Goal: Task Accomplishment & Management: Use online tool/utility

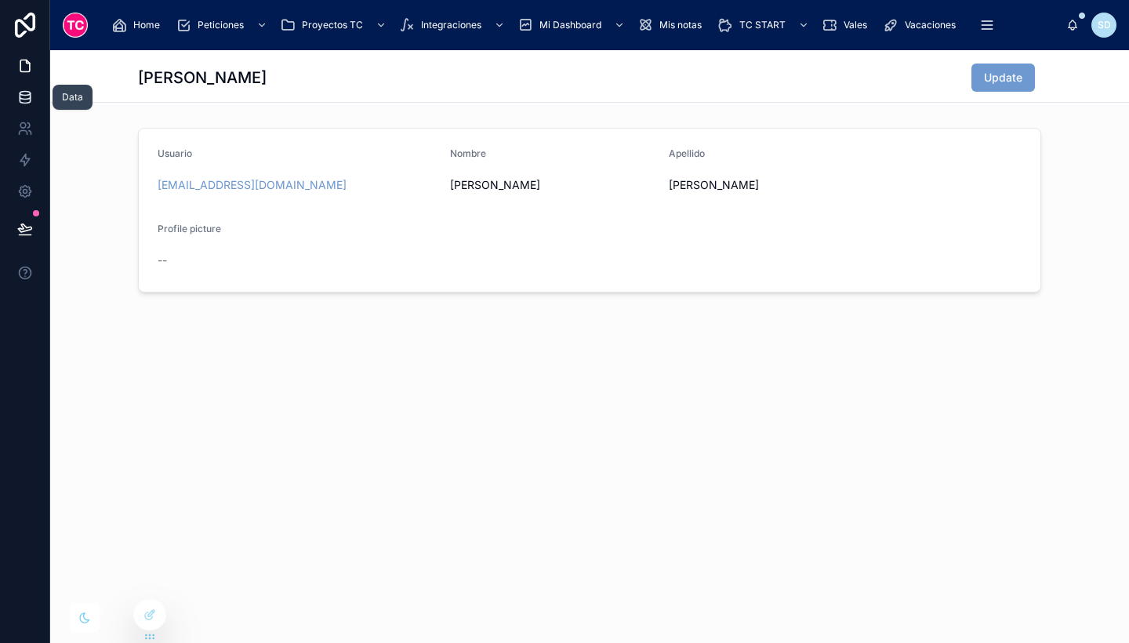
click at [21, 106] on link at bounding box center [24, 97] width 49 height 31
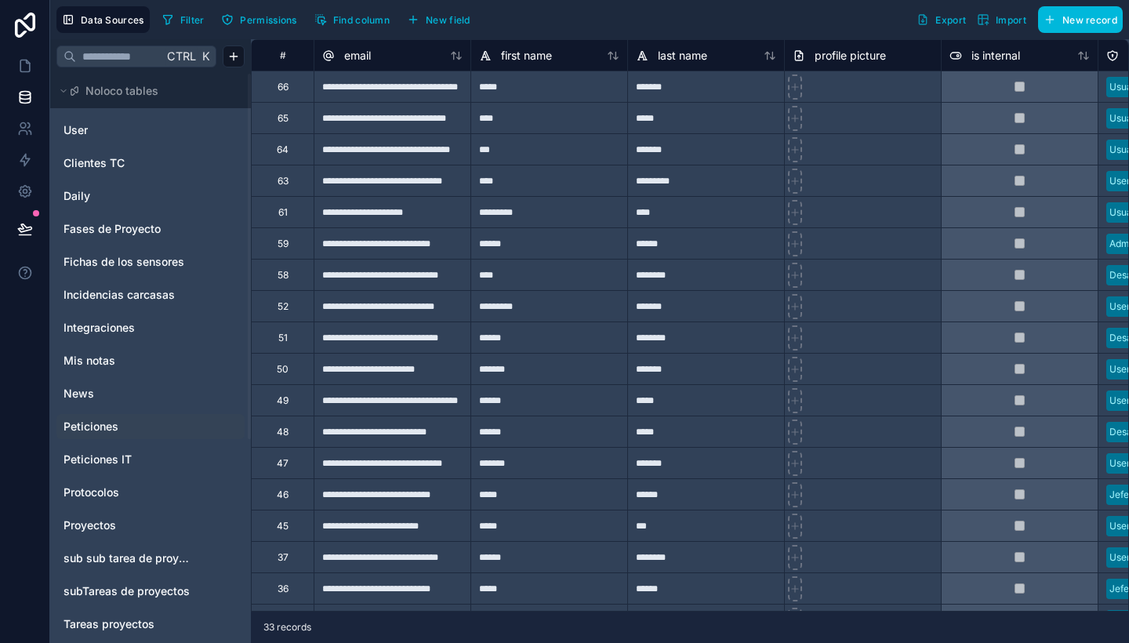
scroll to position [63, 0]
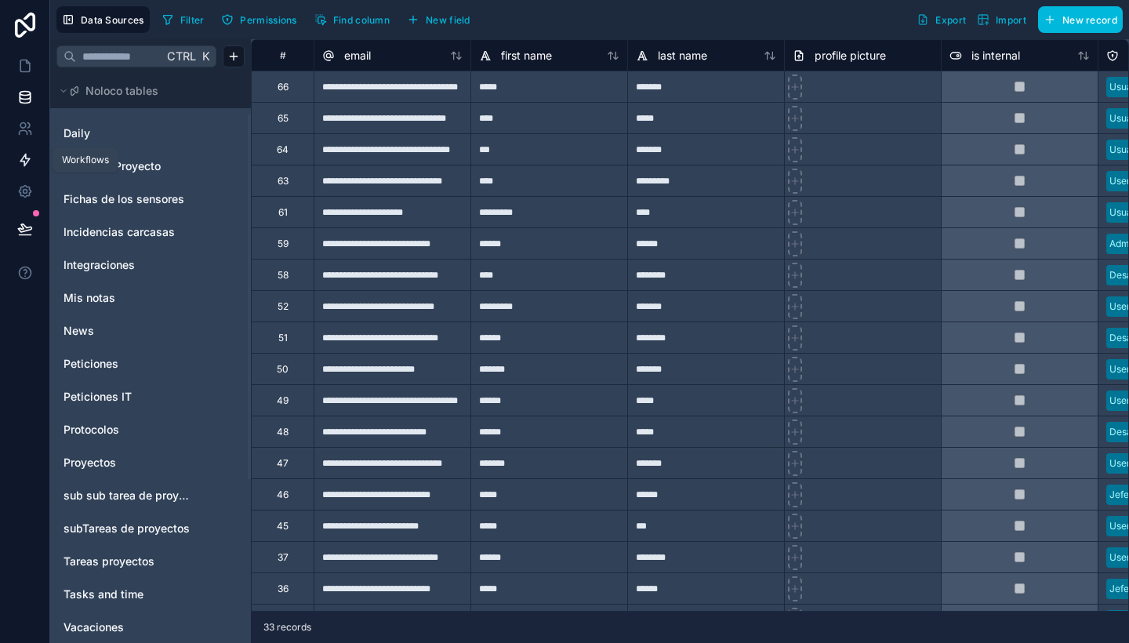
click at [30, 162] on icon at bounding box center [25, 160] width 16 height 16
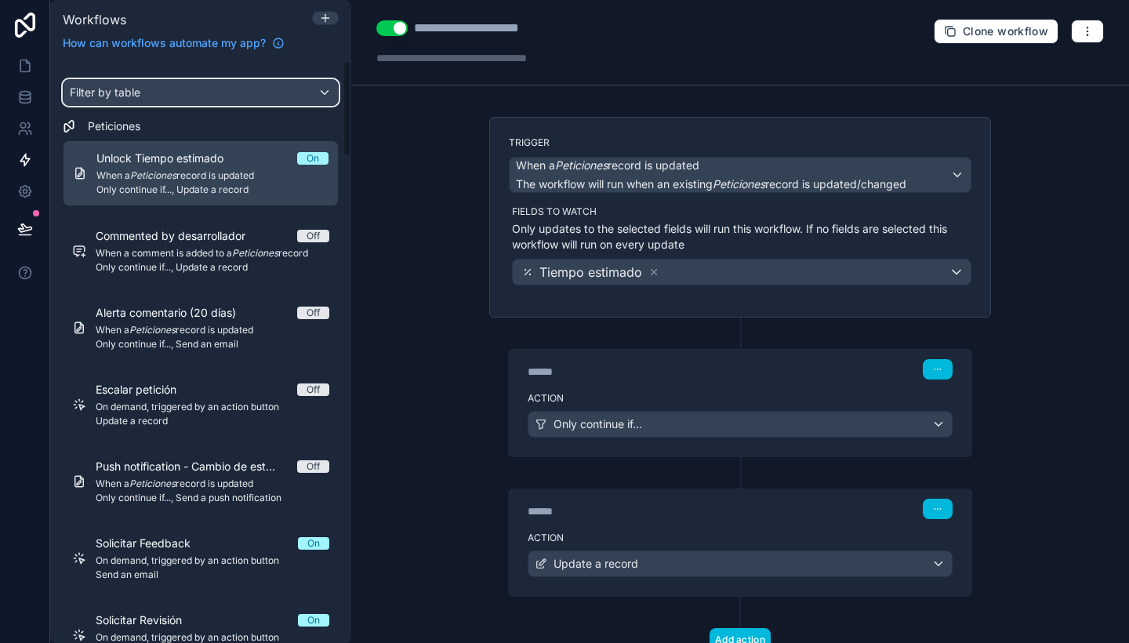
click at [227, 101] on div "Filter by table" at bounding box center [201, 92] width 274 height 25
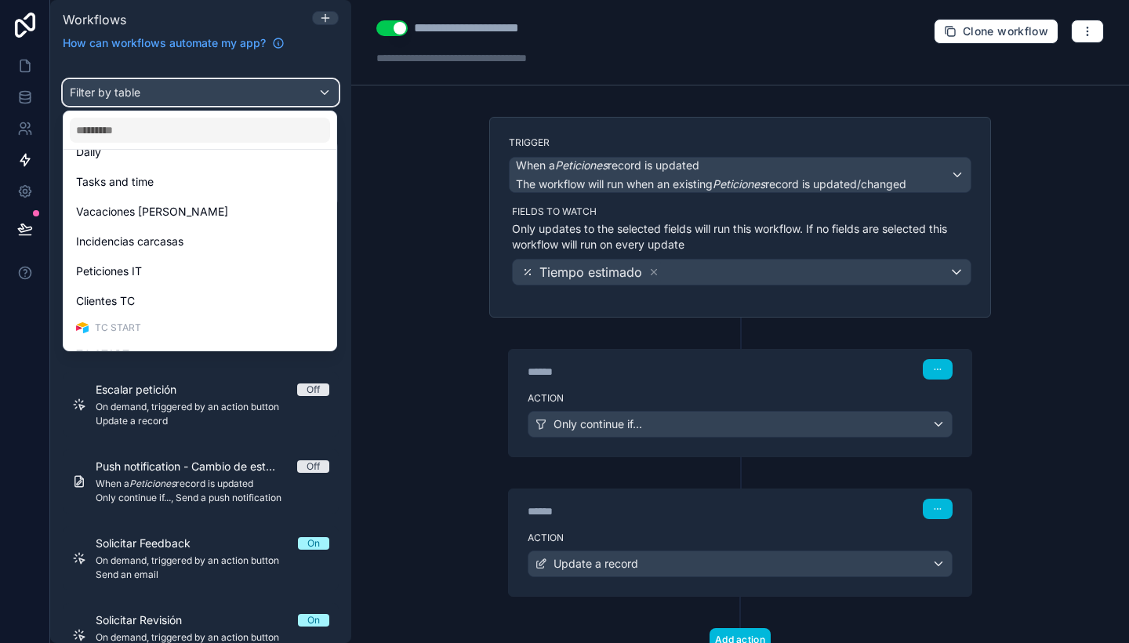
scroll to position [464, 0]
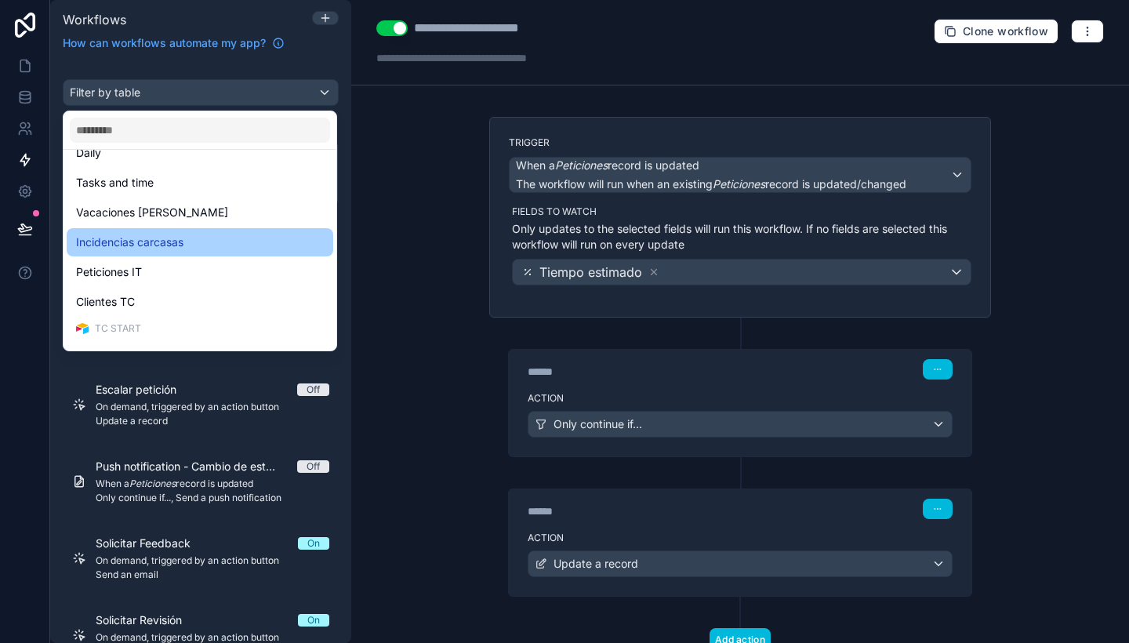
click at [220, 250] on div "Incidencias carcasas" at bounding box center [200, 242] width 248 height 19
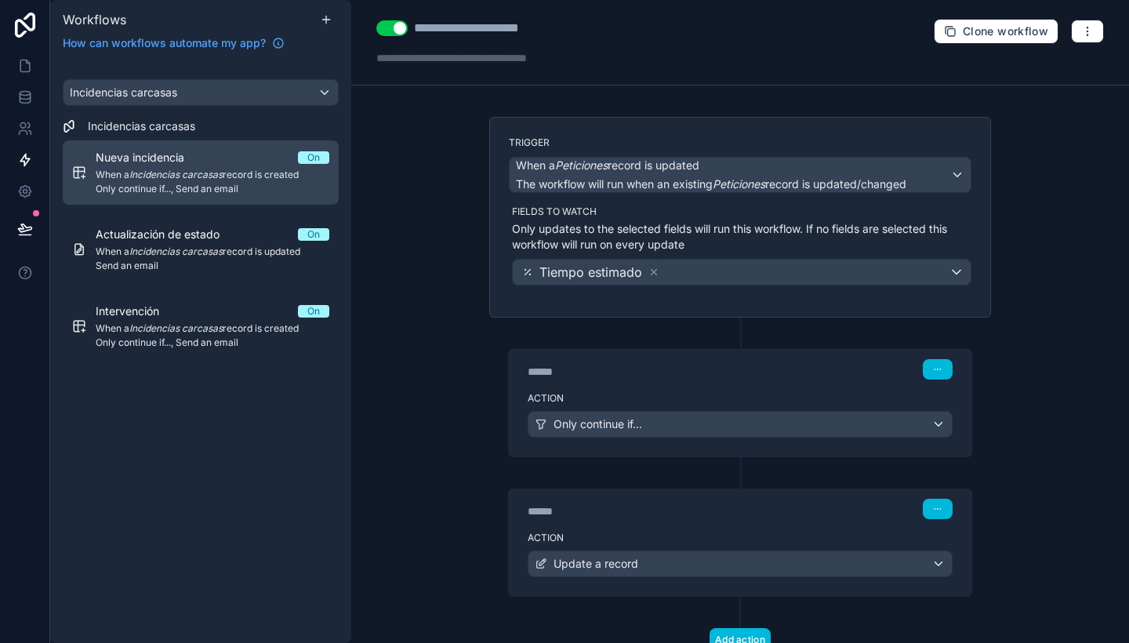
click at [248, 167] on div "Nueva incidencia On When a Incidencias carcasas record is created Only continue…" at bounding box center [213, 172] width 234 height 45
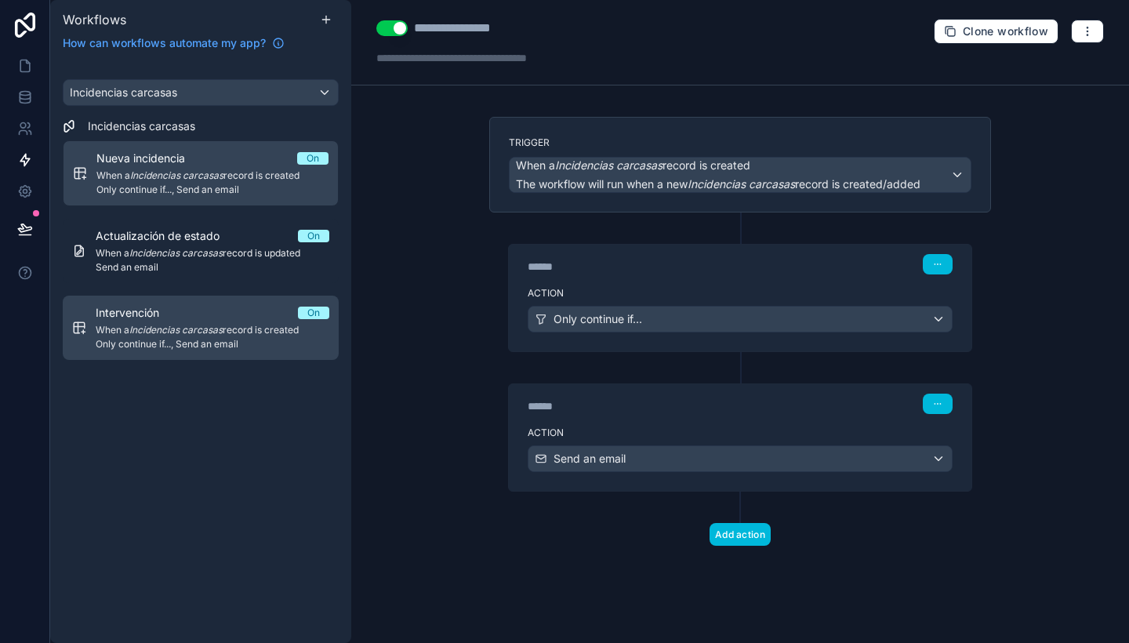
click at [247, 329] on span "When a Incidencias carcasas record is created" at bounding box center [213, 330] width 234 height 13
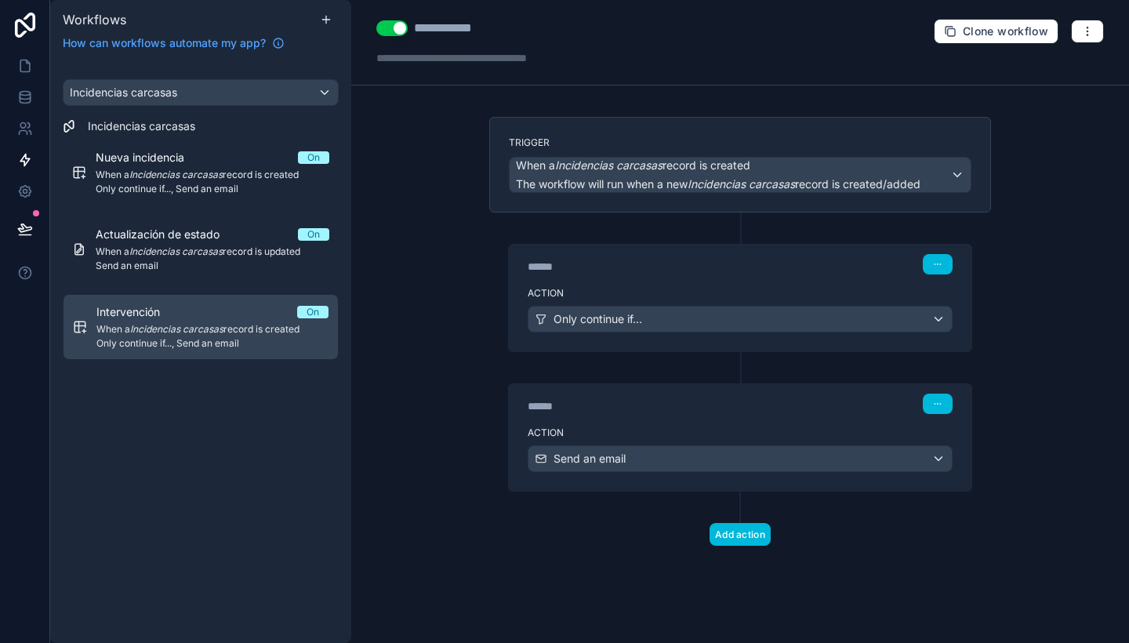
click at [703, 388] on div "****** Step 2" at bounding box center [740, 402] width 463 height 36
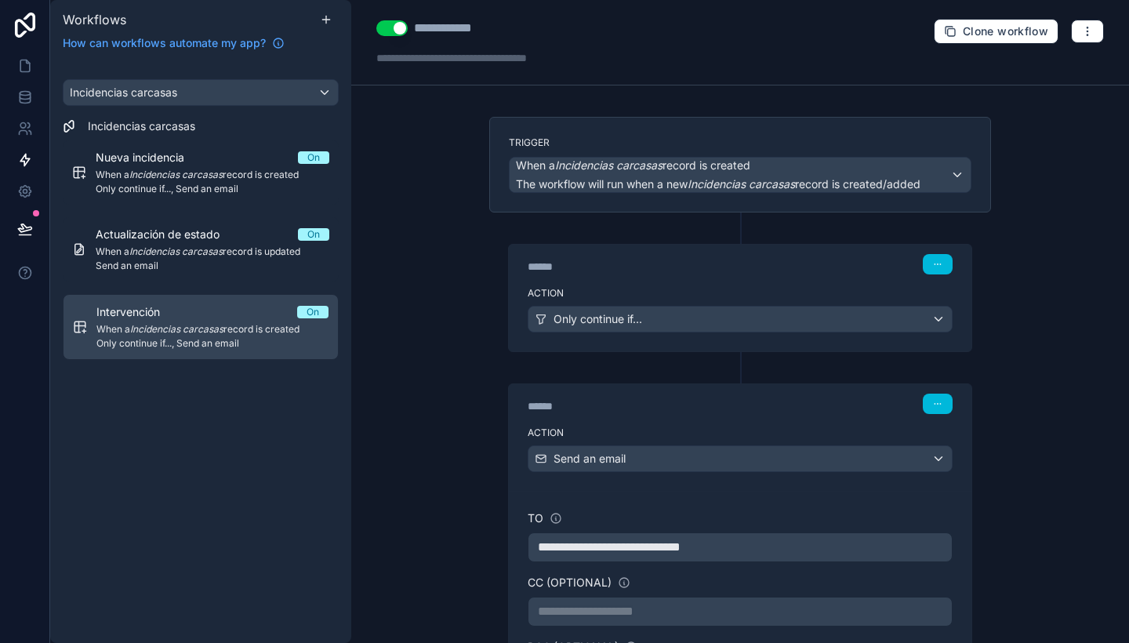
click at [728, 266] on div "******" at bounding box center [645, 267] width 235 height 16
click at [746, 284] on div "Action Only continue if..." at bounding box center [740, 316] width 463 height 71
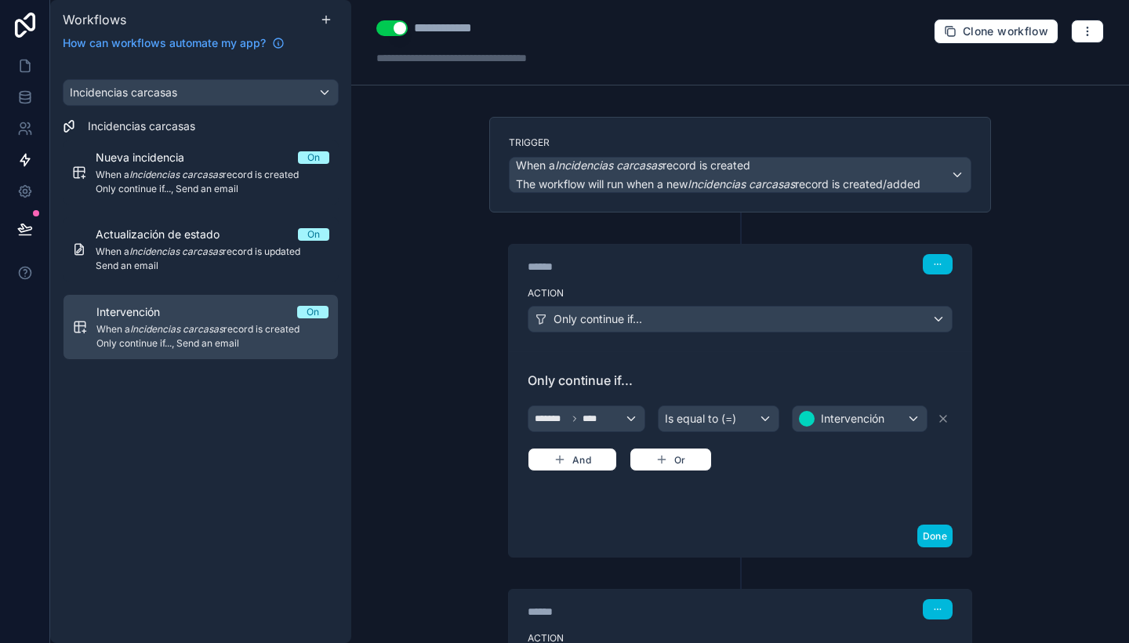
scroll to position [1, 0]
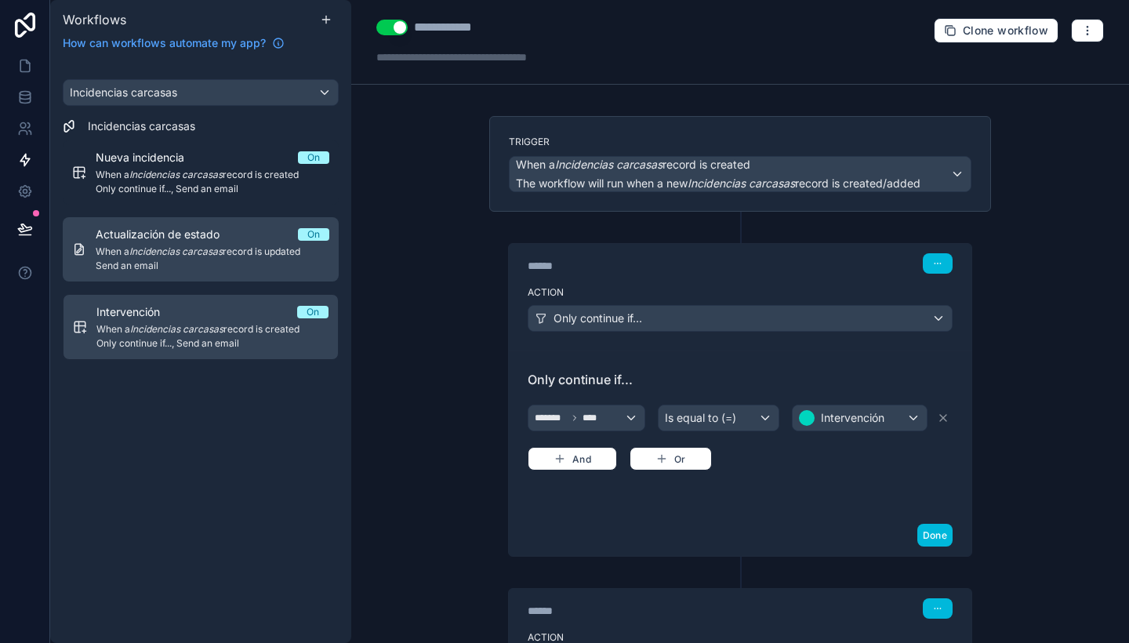
click at [274, 264] on span "Send an email" at bounding box center [213, 266] width 234 height 13
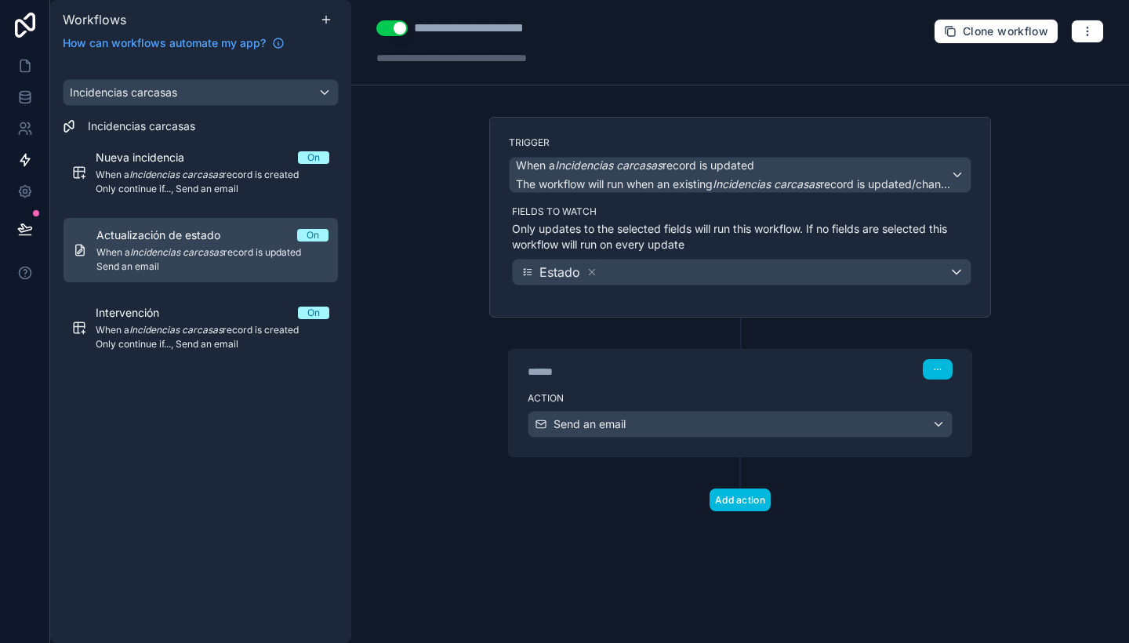
click at [681, 362] on div "****** Step 1" at bounding box center [740, 369] width 425 height 20
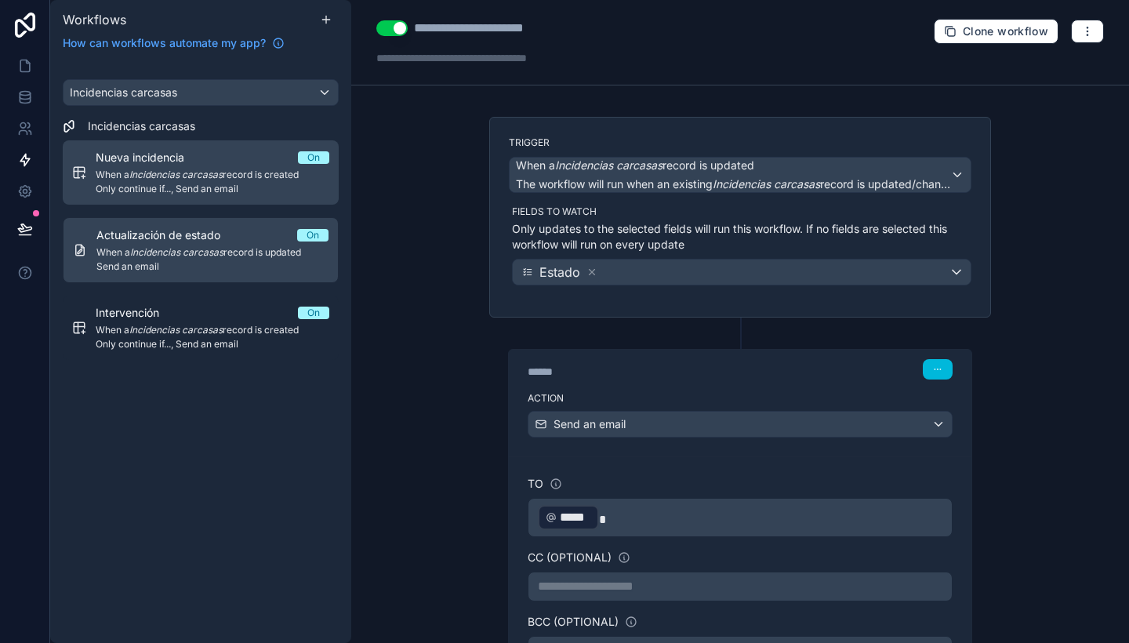
click at [212, 180] on em "Incidencias carcasas" at bounding box center [175, 175] width 93 height 12
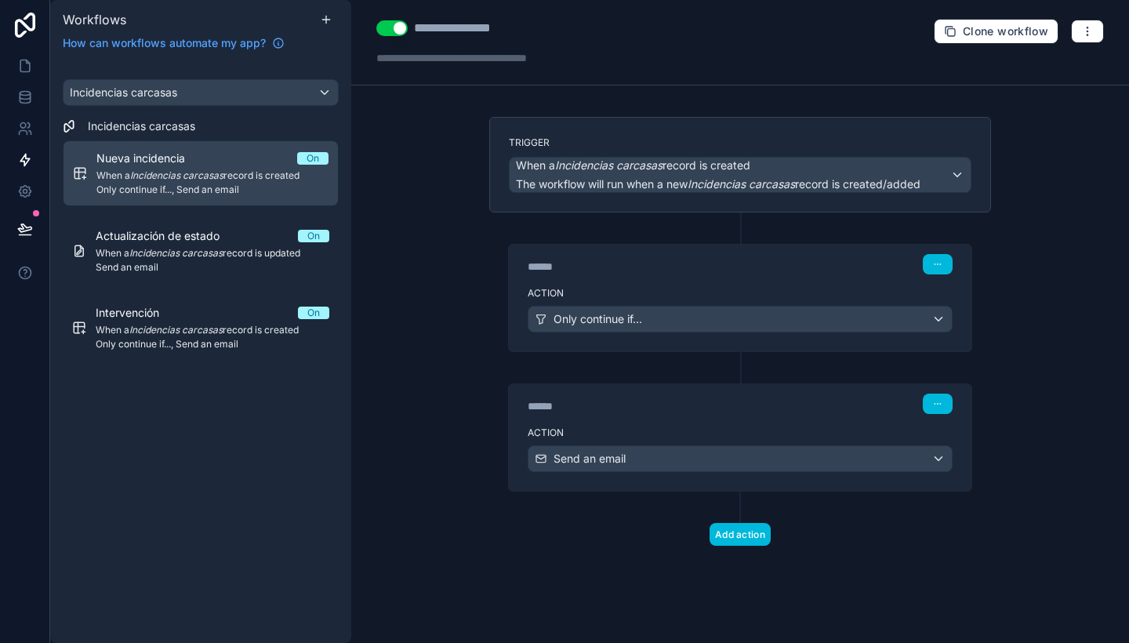
click at [667, 300] on div "Action Only continue if..." at bounding box center [740, 316] width 463 height 71
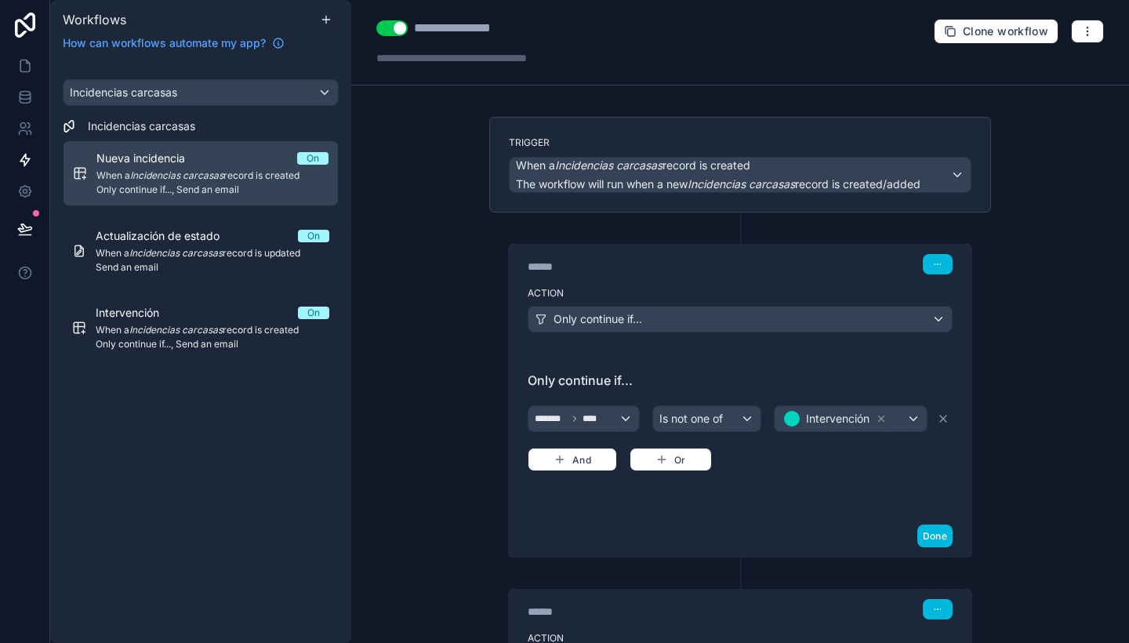
scroll to position [158, 0]
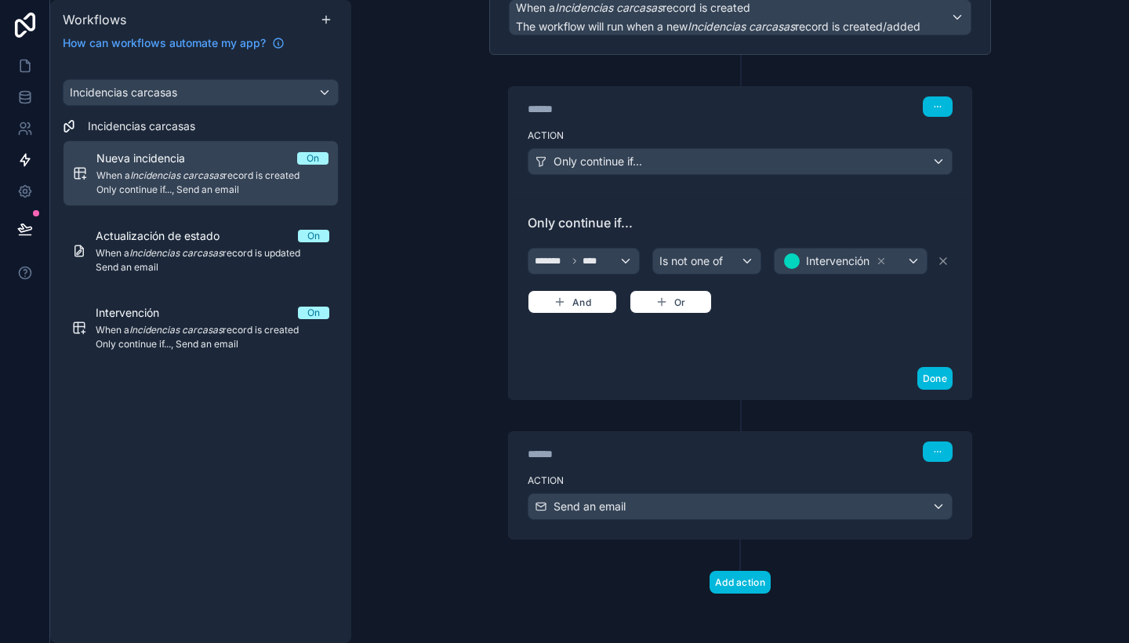
click at [699, 454] on div "******" at bounding box center [645, 454] width 235 height 16
click at [722, 491] on div "Action Send an email" at bounding box center [740, 503] width 463 height 71
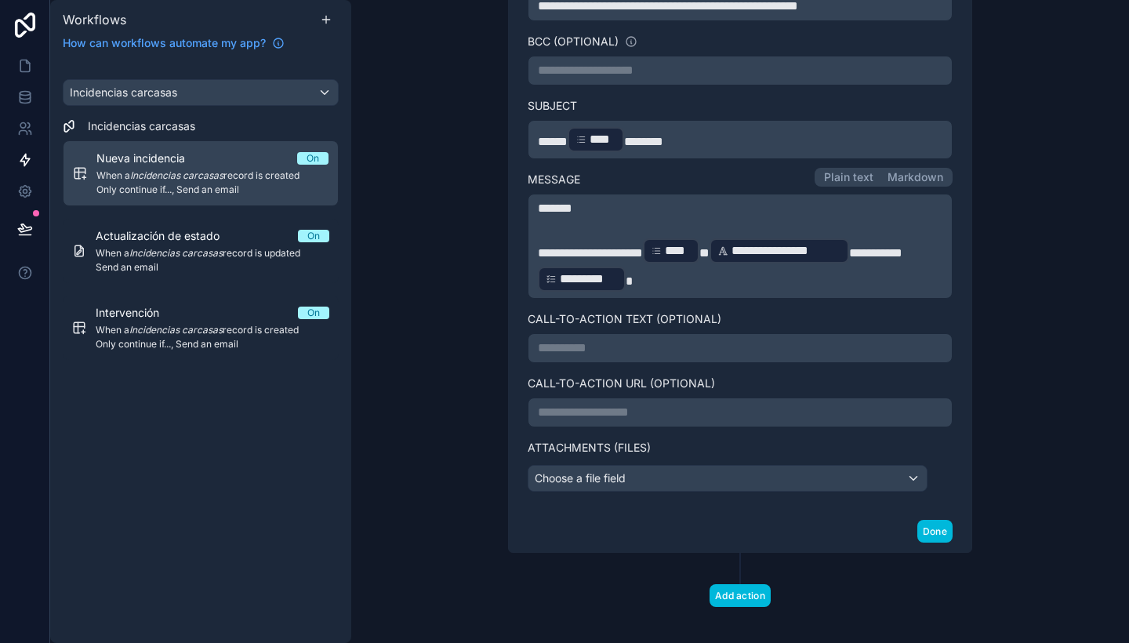
scroll to position [824, 0]
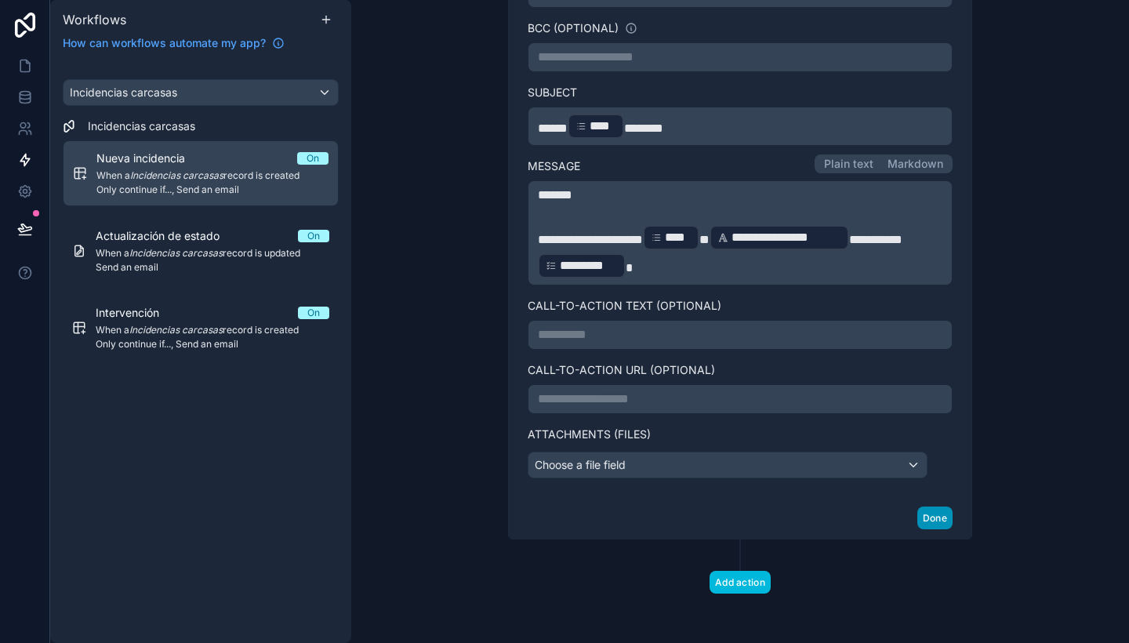
click at [931, 524] on button "Done" at bounding box center [934, 518] width 35 height 23
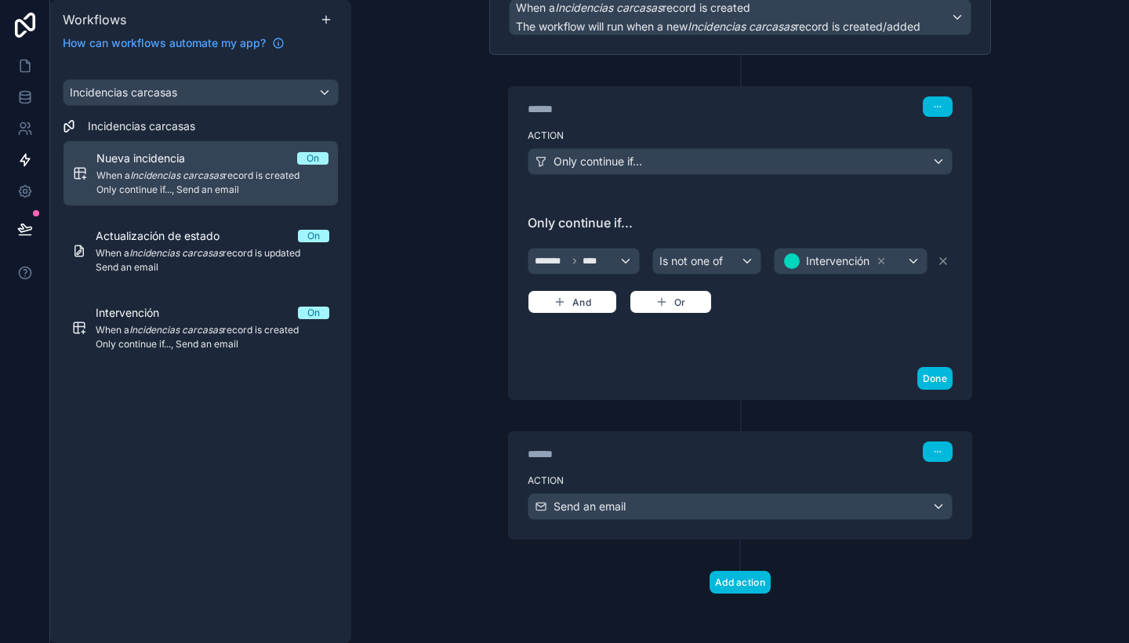
scroll to position [71, 0]
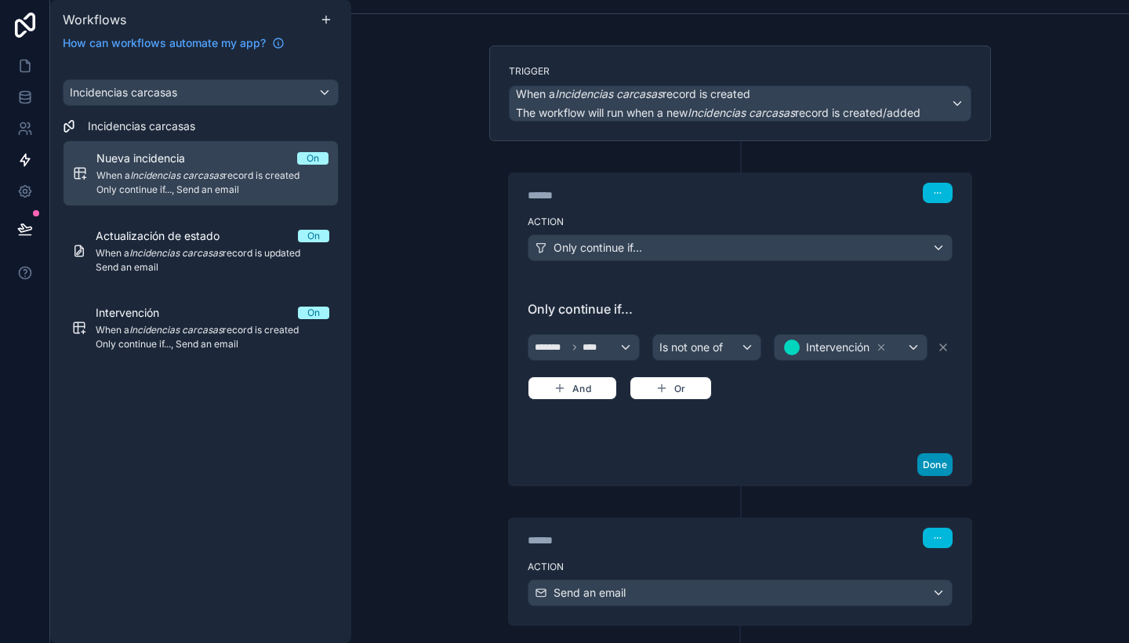
click at [944, 473] on button "Done" at bounding box center [934, 464] width 35 height 23
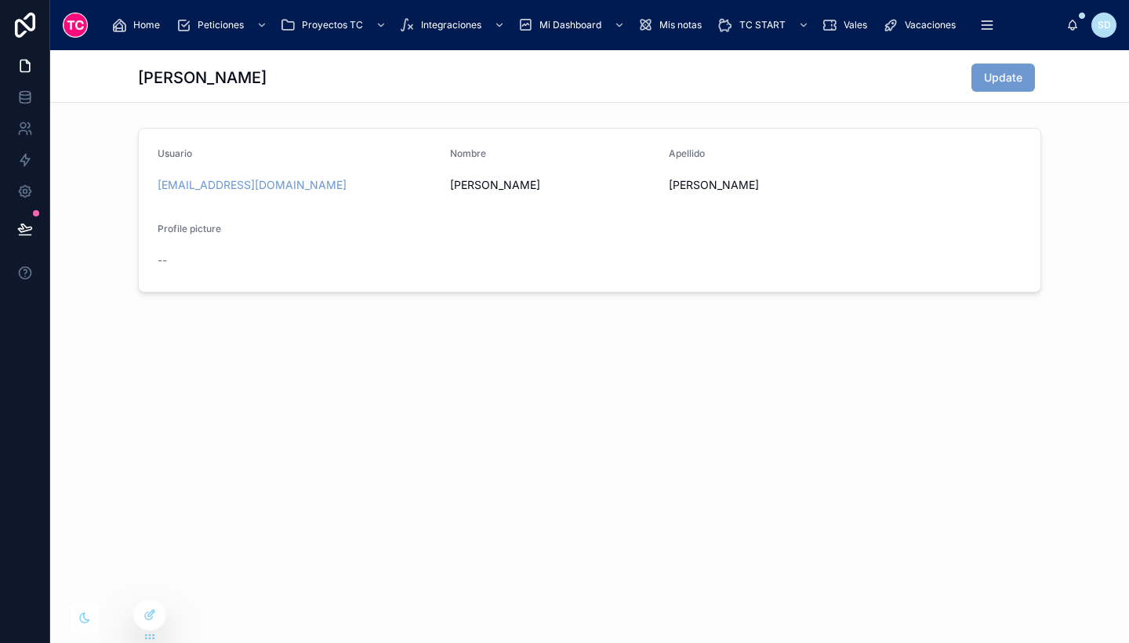
click at [149, 612] on icon at bounding box center [149, 614] width 13 height 13
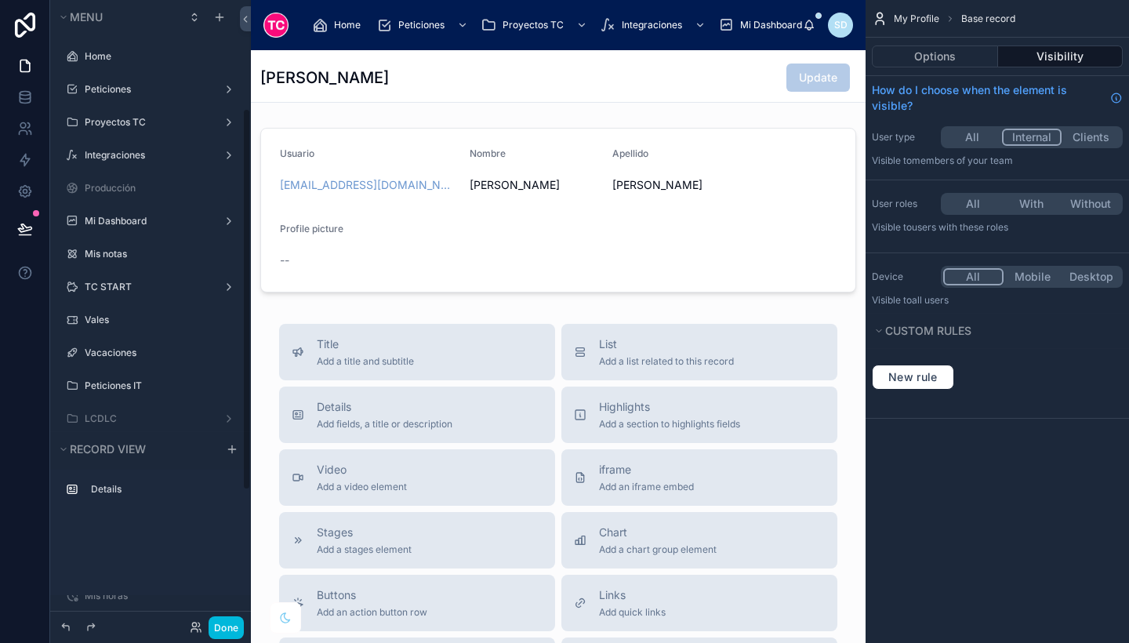
scroll to position [177, 0]
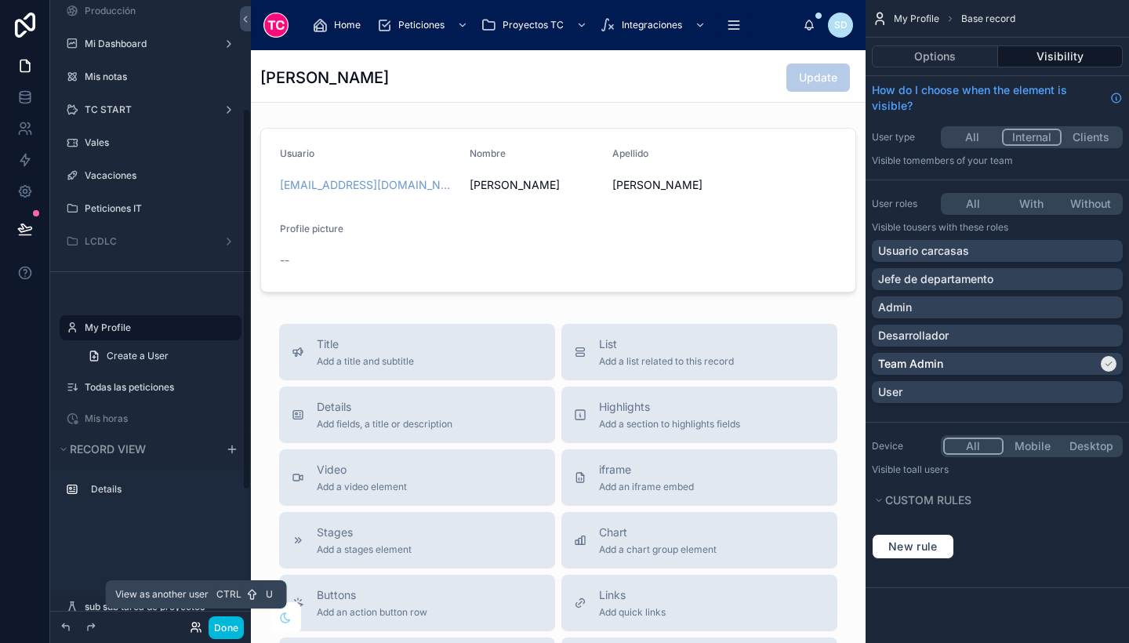
click at [190, 627] on icon at bounding box center [196, 627] width 13 height 13
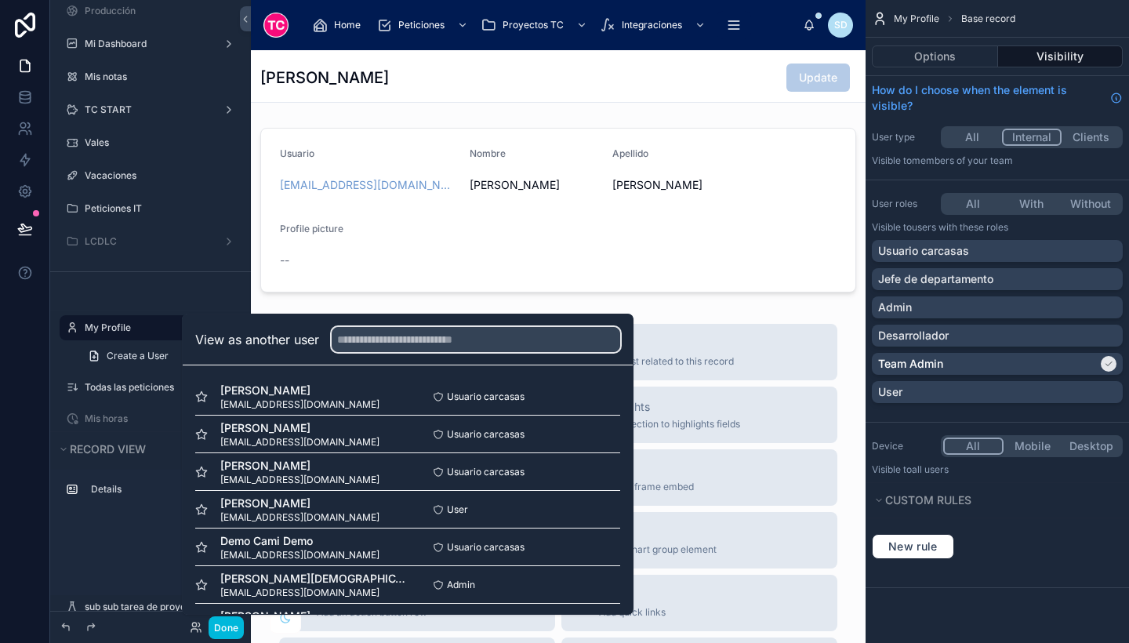
click at [404, 335] on input "text" at bounding box center [476, 339] width 289 height 25
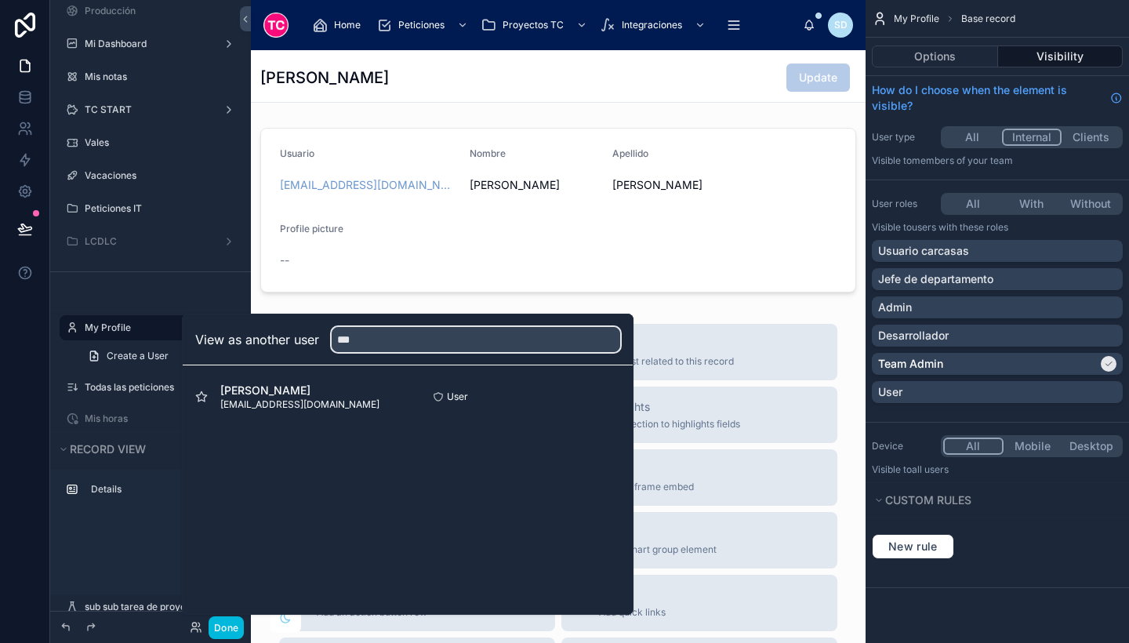
type input "***"
click at [0, 0] on button "Select" at bounding box center [0, 0] width 0 height 0
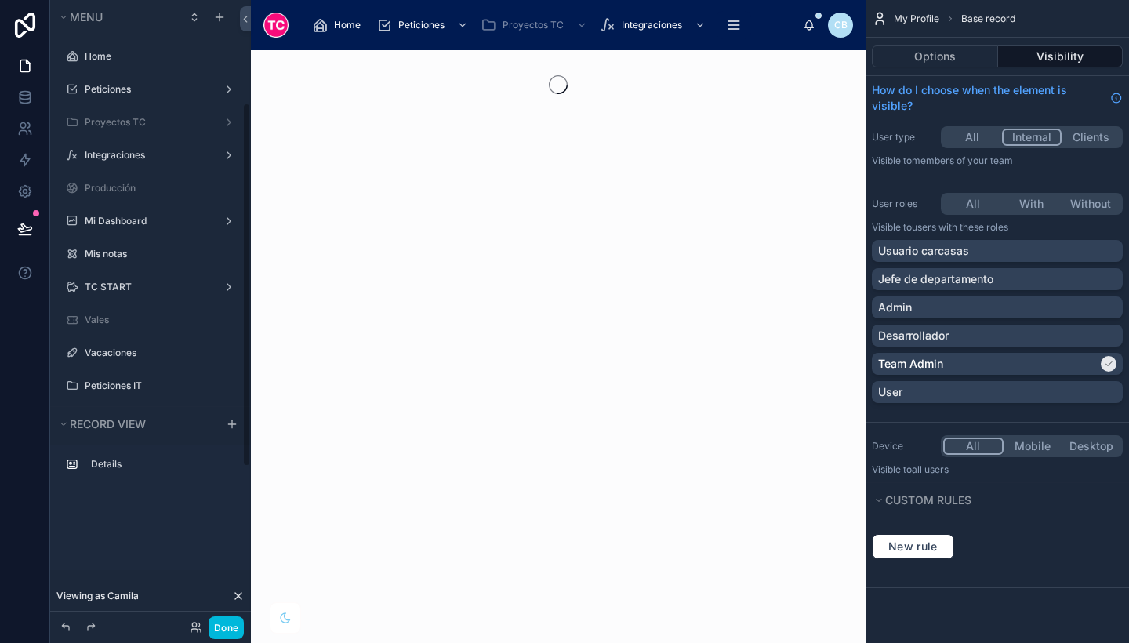
scroll to position [177, 0]
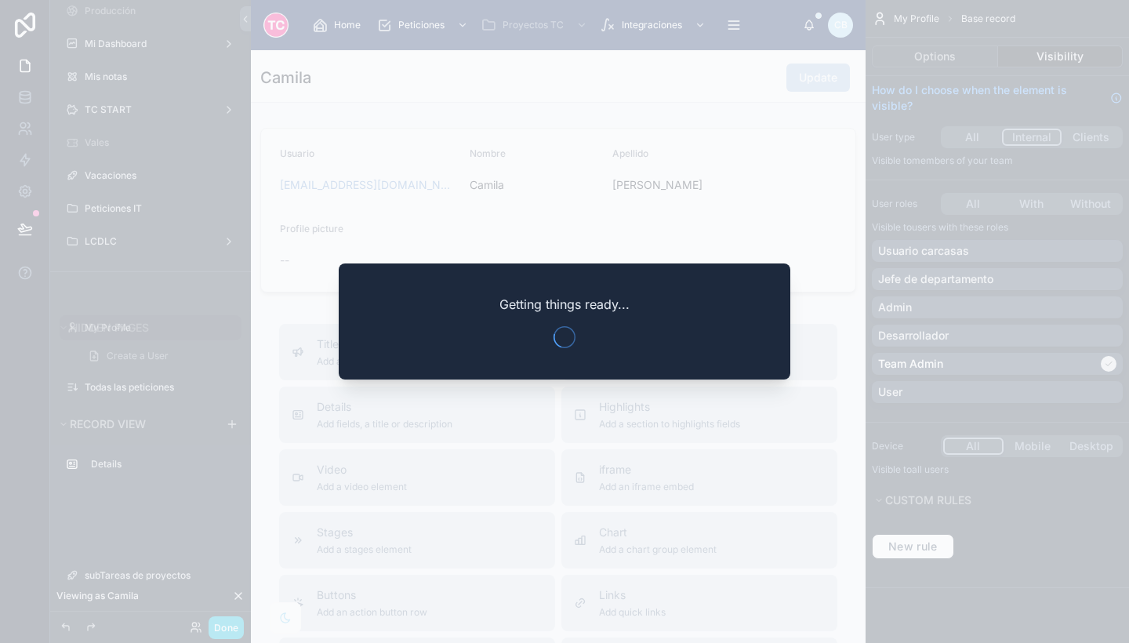
click at [432, 505] on div at bounding box center [564, 321] width 1129 height 643
click at [224, 627] on div at bounding box center [564, 321] width 1129 height 643
click at [805, 226] on div at bounding box center [564, 321] width 1129 height 643
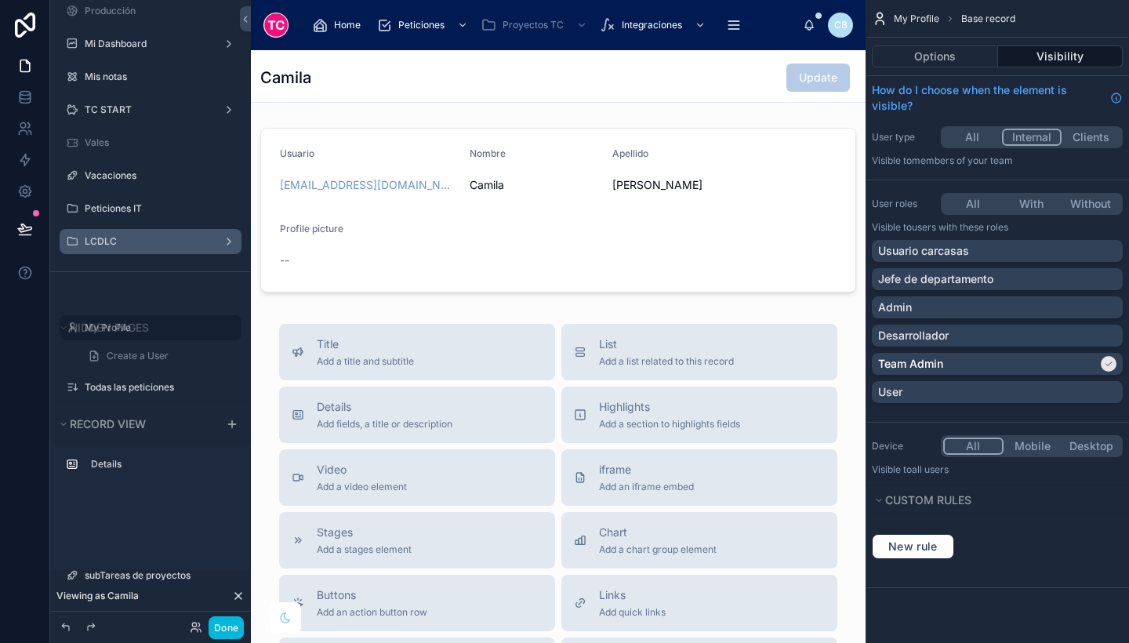
click at [149, 242] on label "LCDLC" at bounding box center [147, 241] width 125 height 13
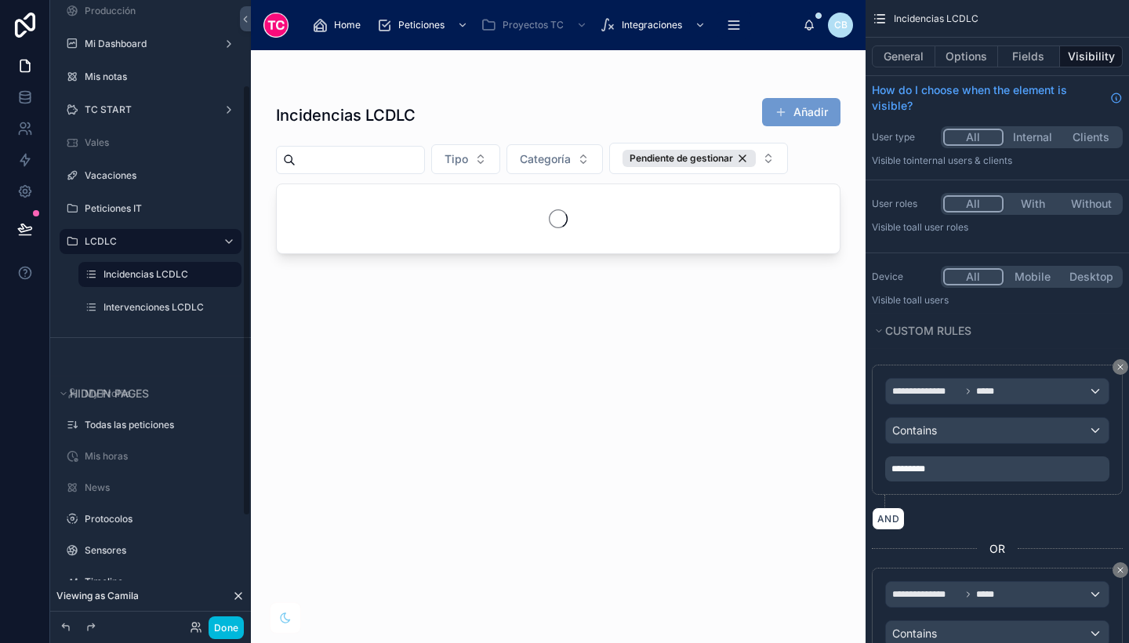
scroll to position [122, 0]
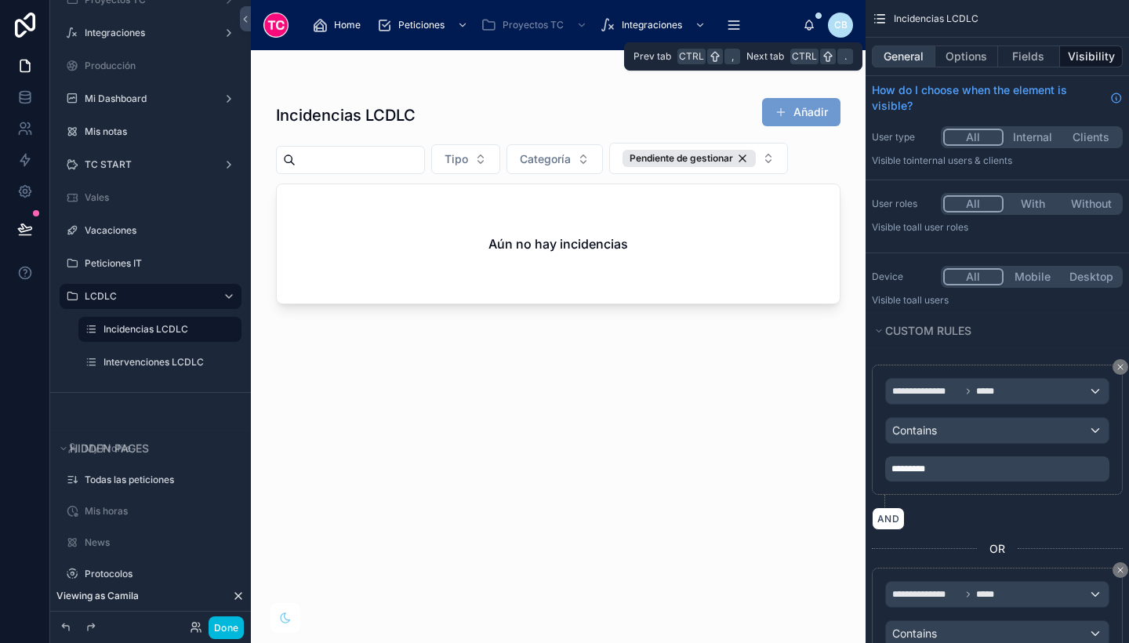
click at [921, 56] on button "General" at bounding box center [904, 56] width 64 height 22
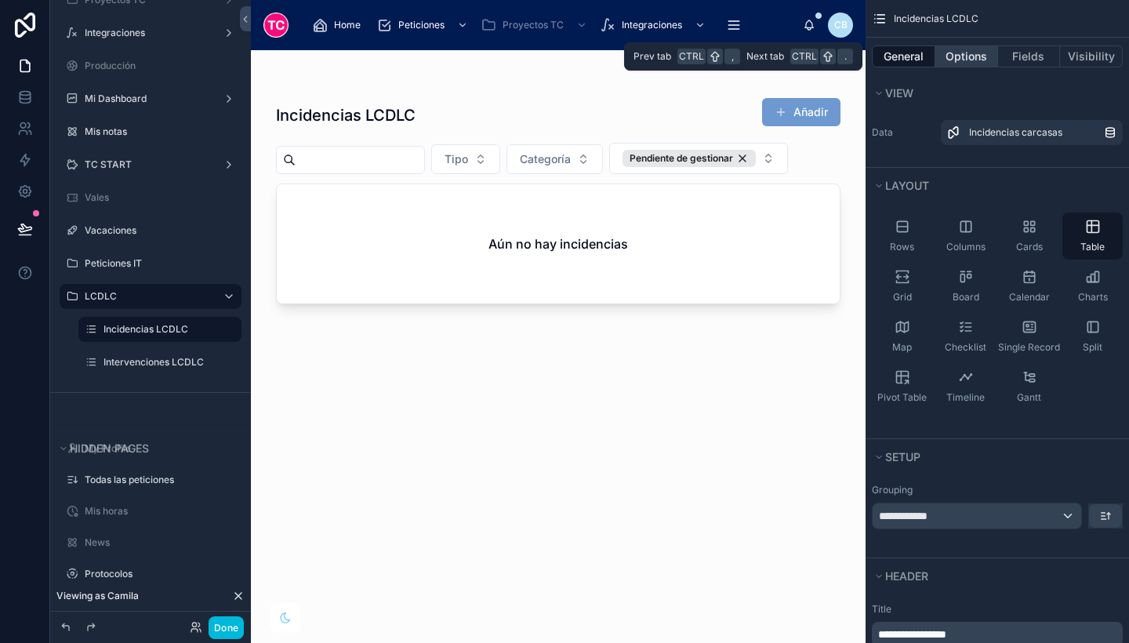
click at [964, 58] on button "Options" at bounding box center [966, 56] width 63 height 22
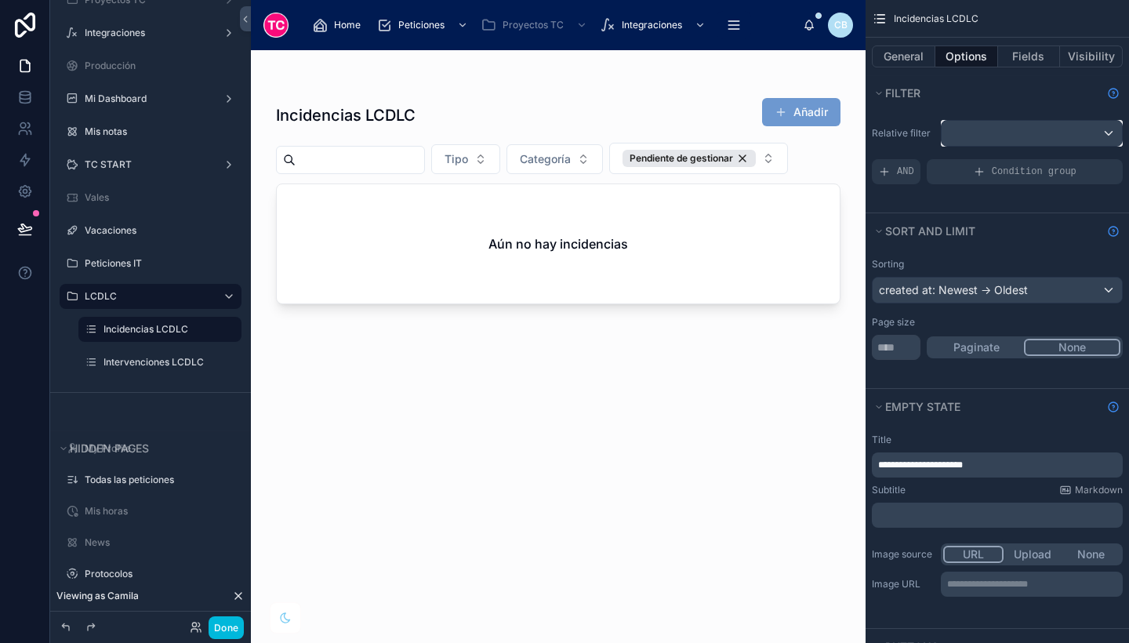
click at [972, 135] on div "scrollable content" at bounding box center [1032, 133] width 180 height 25
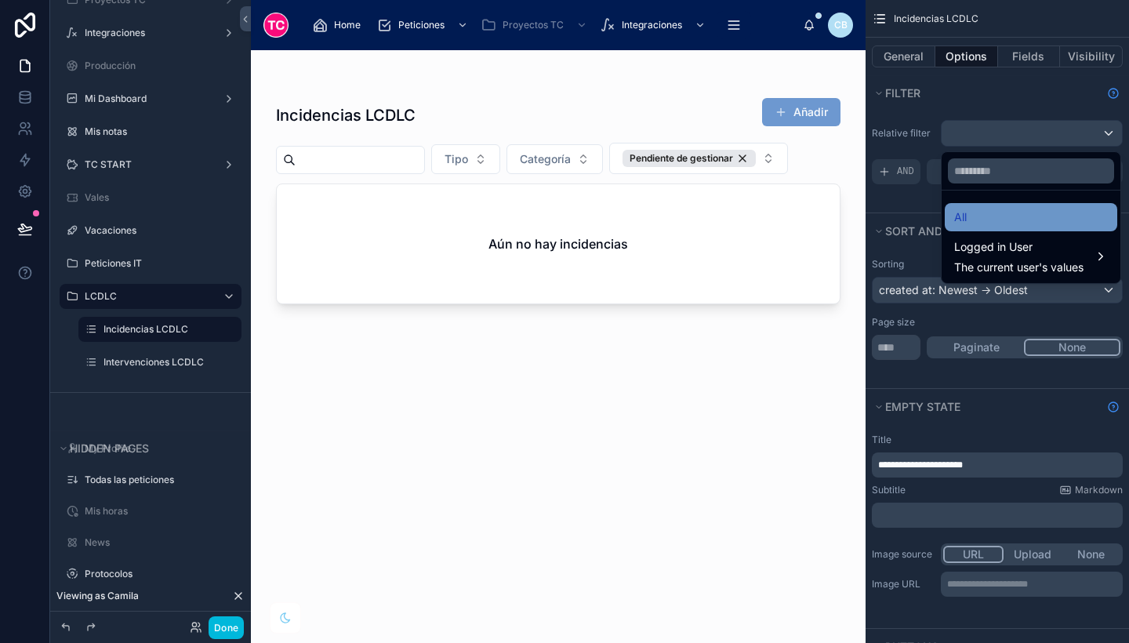
click at [979, 222] on div "All" at bounding box center [1031, 217] width 154 height 19
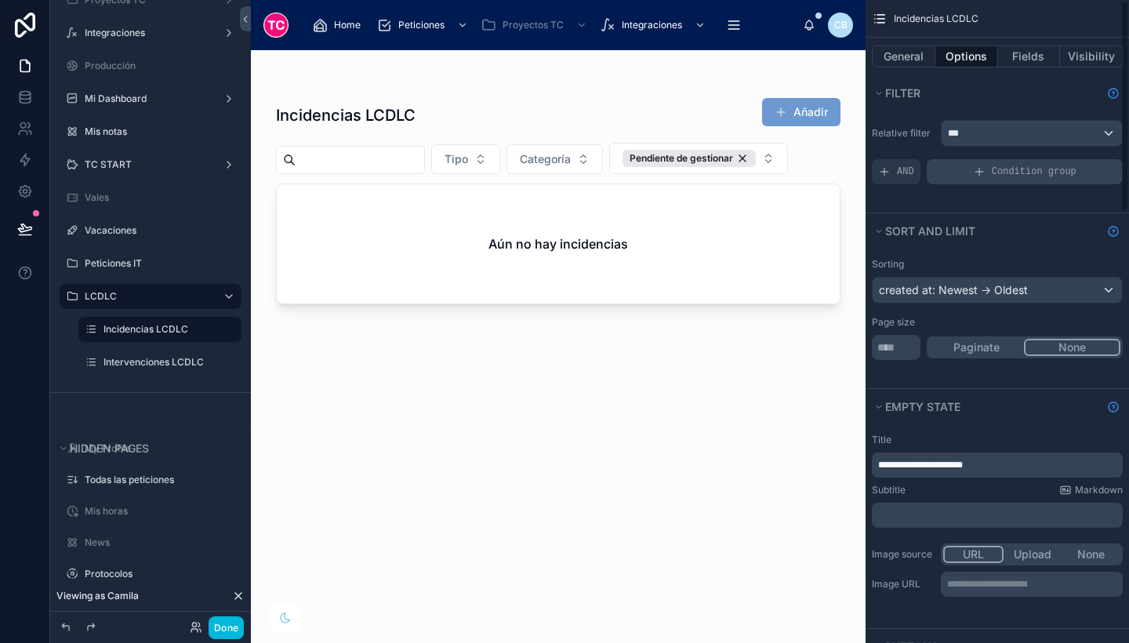
click at [977, 169] on icon "scrollable content" at bounding box center [979, 171] width 13 height 13
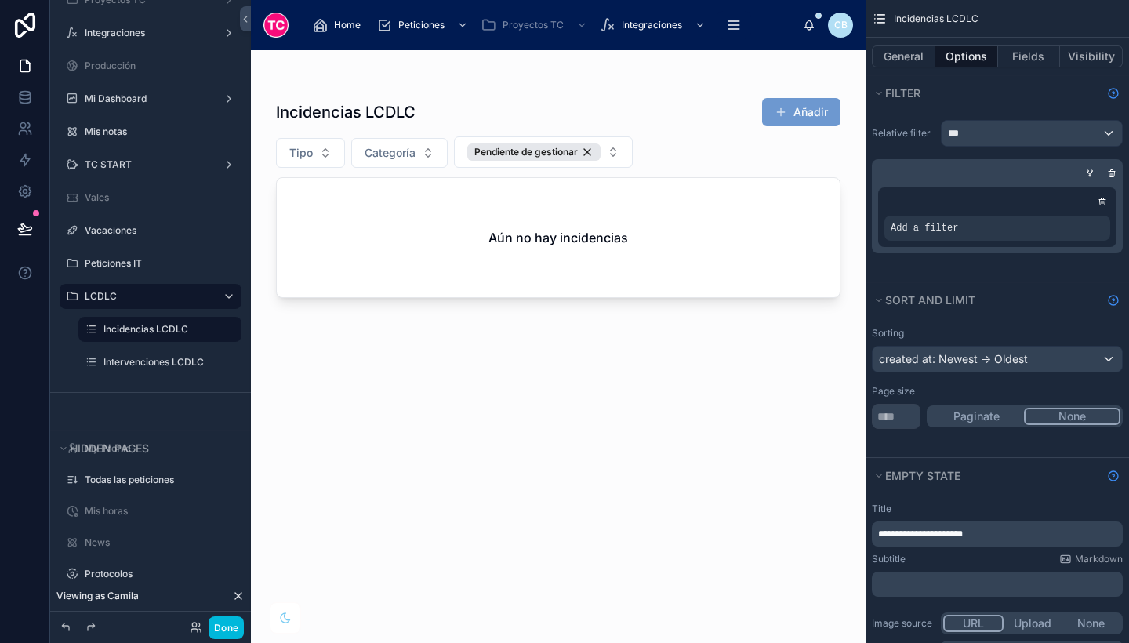
click at [0, 0] on icon "scrollable content" at bounding box center [0, 0] width 0 height 0
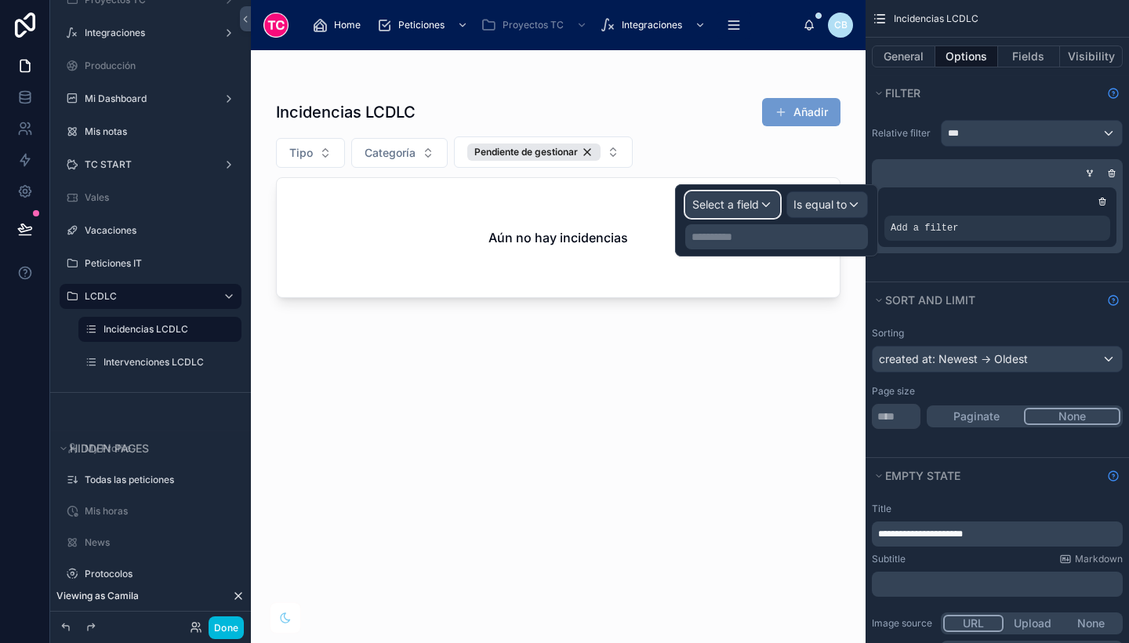
click at [743, 199] on span "Select a field" at bounding box center [725, 204] width 67 height 13
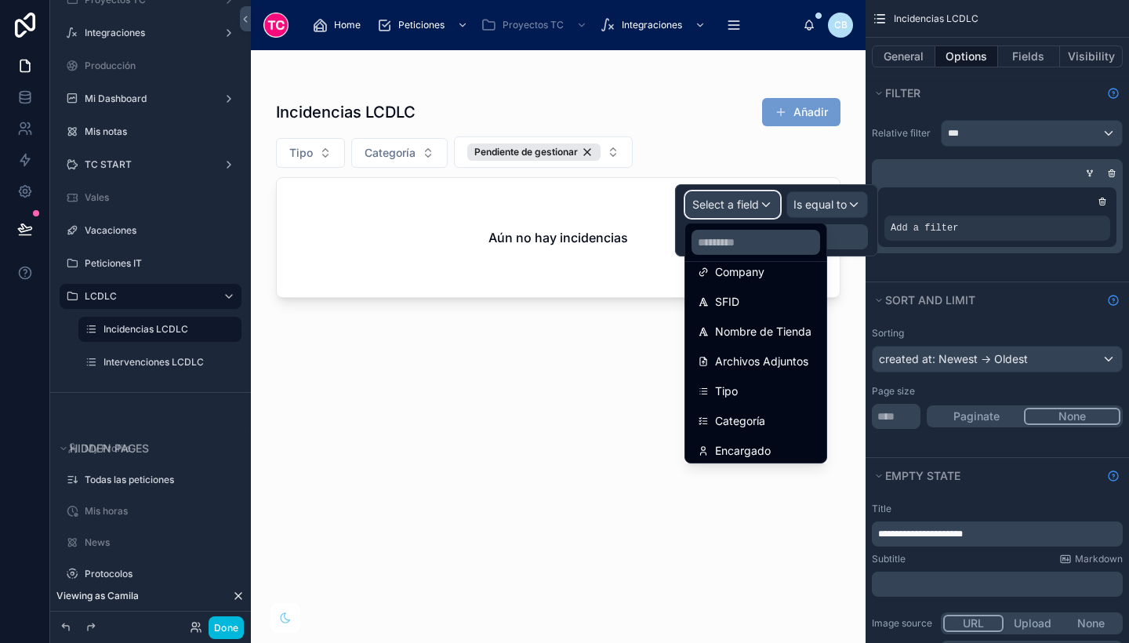
scroll to position [227, 0]
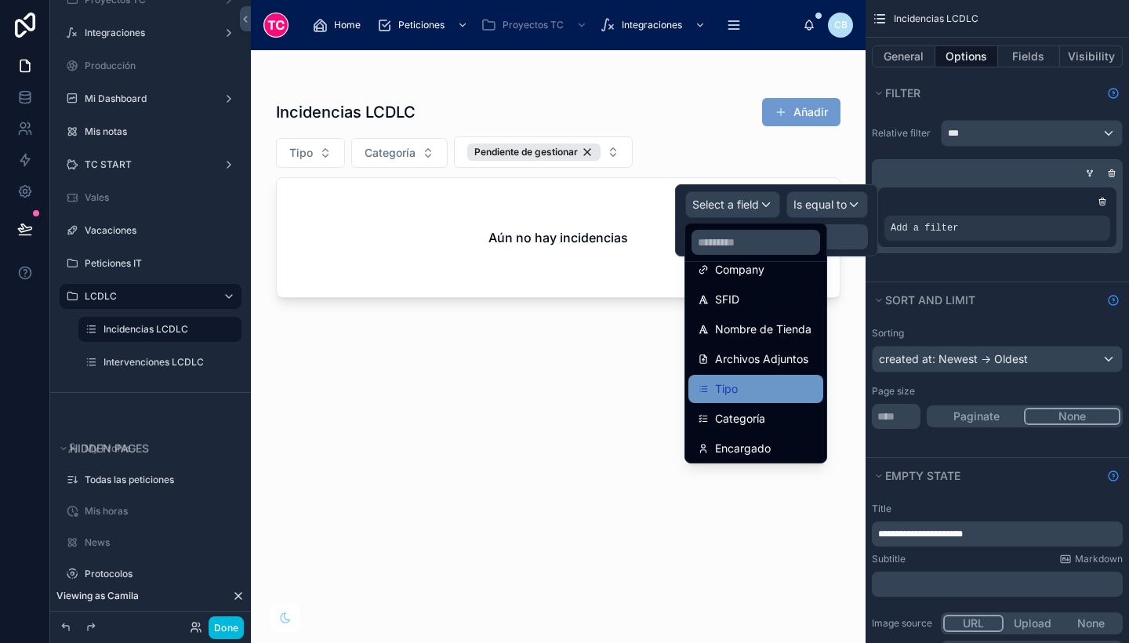
click at [767, 394] on div "Tipo" at bounding box center [756, 389] width 116 height 19
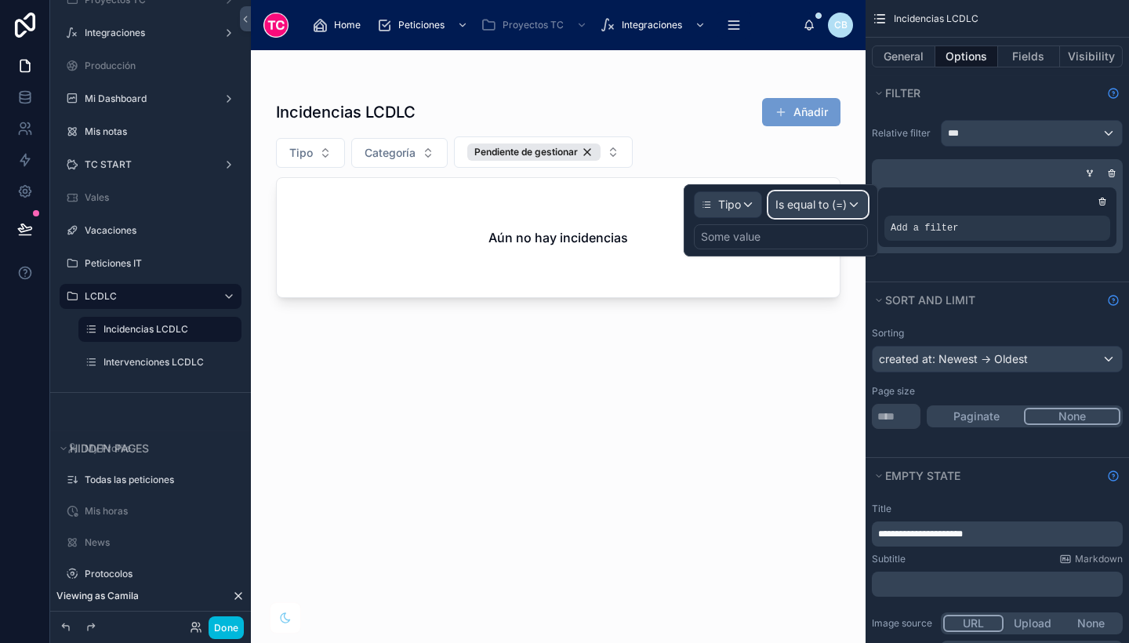
click at [802, 209] on span "Is equal to (=)" at bounding box center [811, 205] width 71 height 16
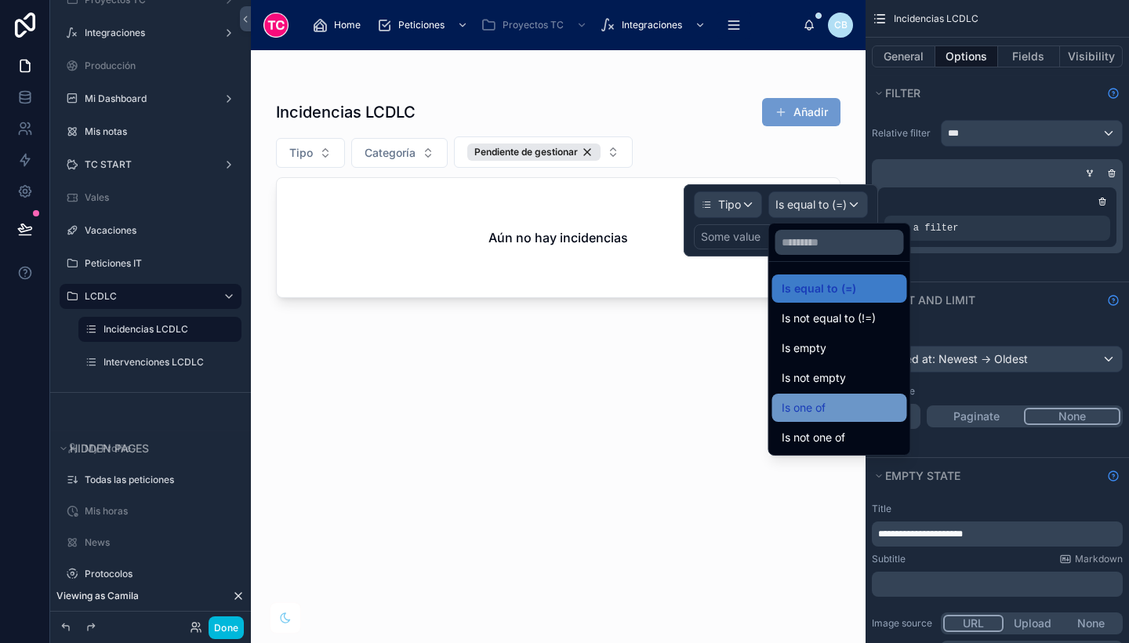
click at [823, 420] on div "Is one of" at bounding box center [839, 408] width 135 height 28
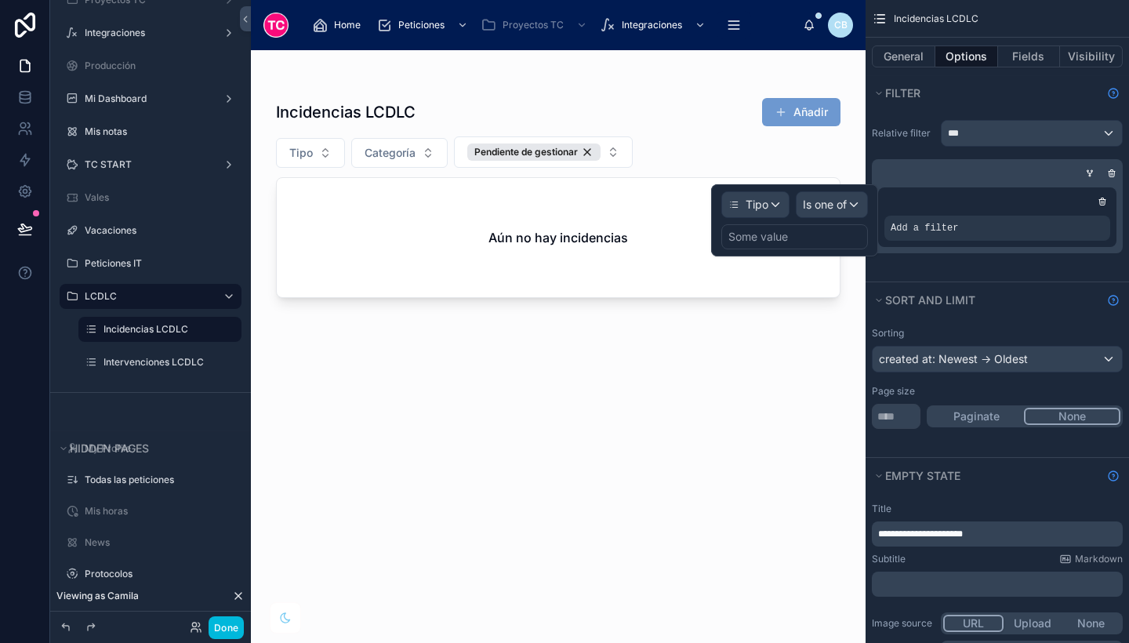
click at [789, 238] on div "Some value" at bounding box center [794, 236] width 147 height 25
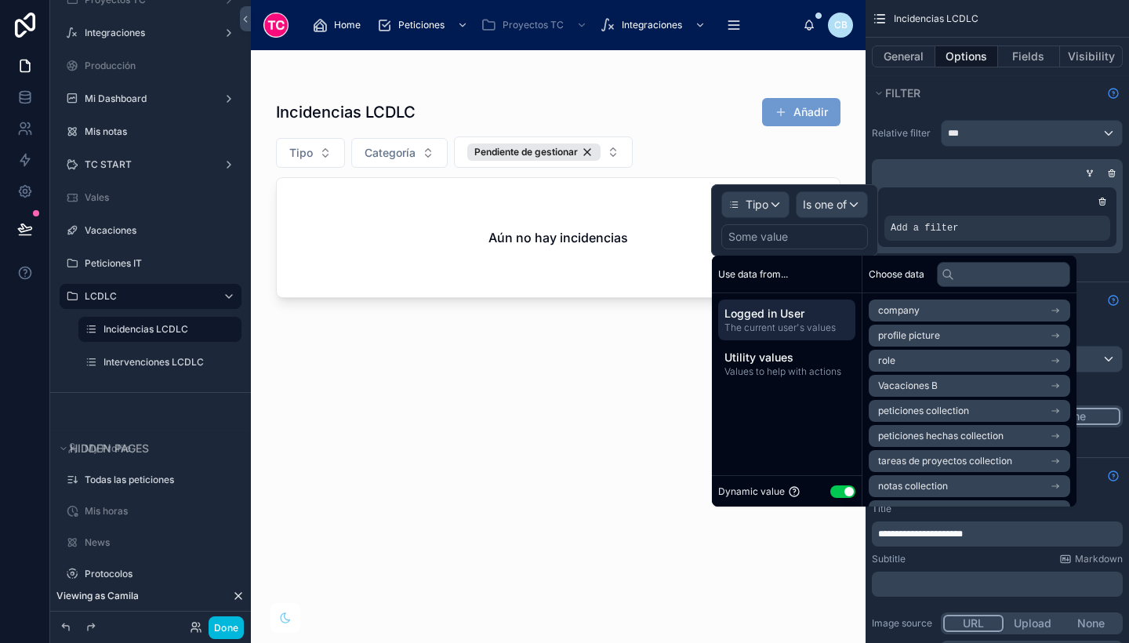
click at [839, 487] on button "Use setting" at bounding box center [842, 491] width 25 height 13
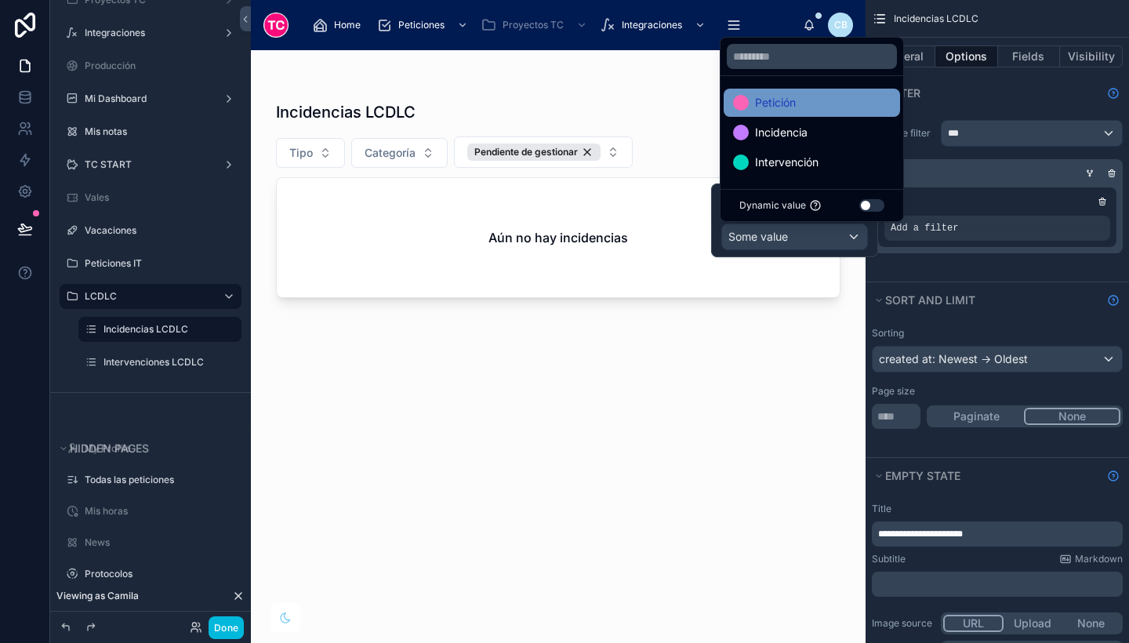
click at [789, 107] on span "Petición" at bounding box center [775, 102] width 41 height 19
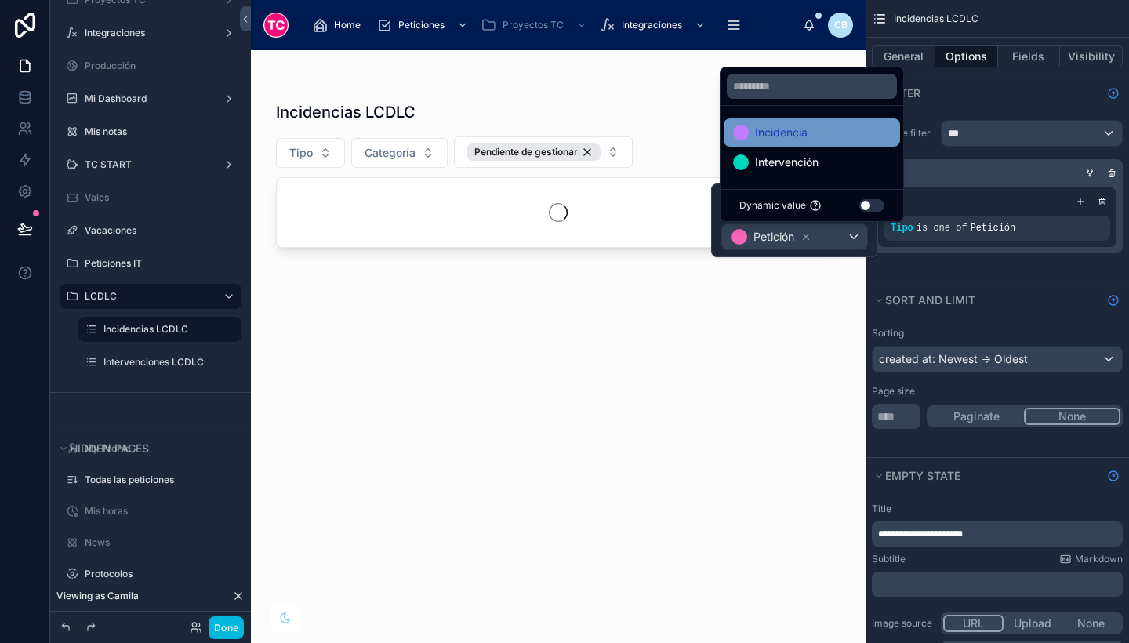
click at [792, 133] on span "Incidencia" at bounding box center [781, 132] width 53 height 19
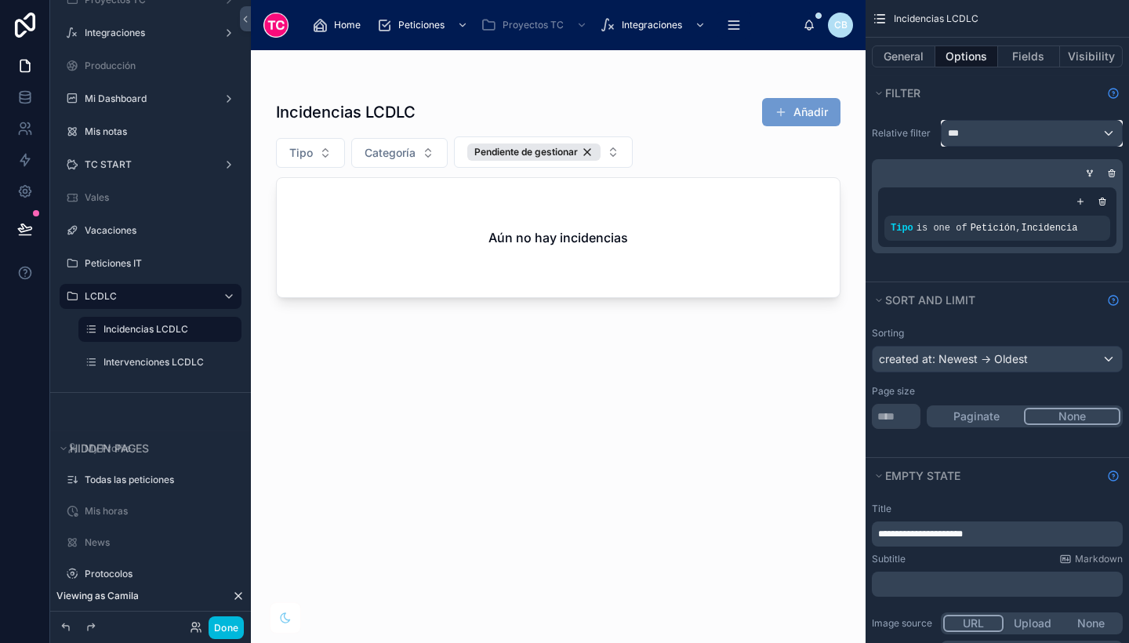
click at [1092, 124] on div "***" at bounding box center [1032, 133] width 180 height 25
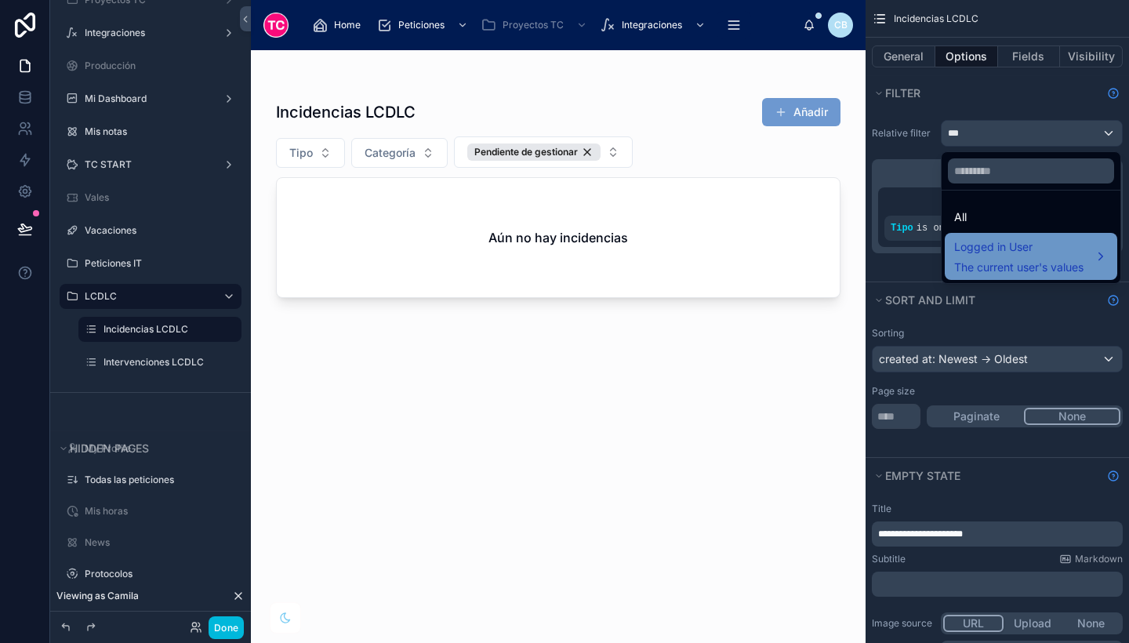
click at [1038, 259] on div "Logged in User The current user's values" at bounding box center [1018, 257] width 129 height 38
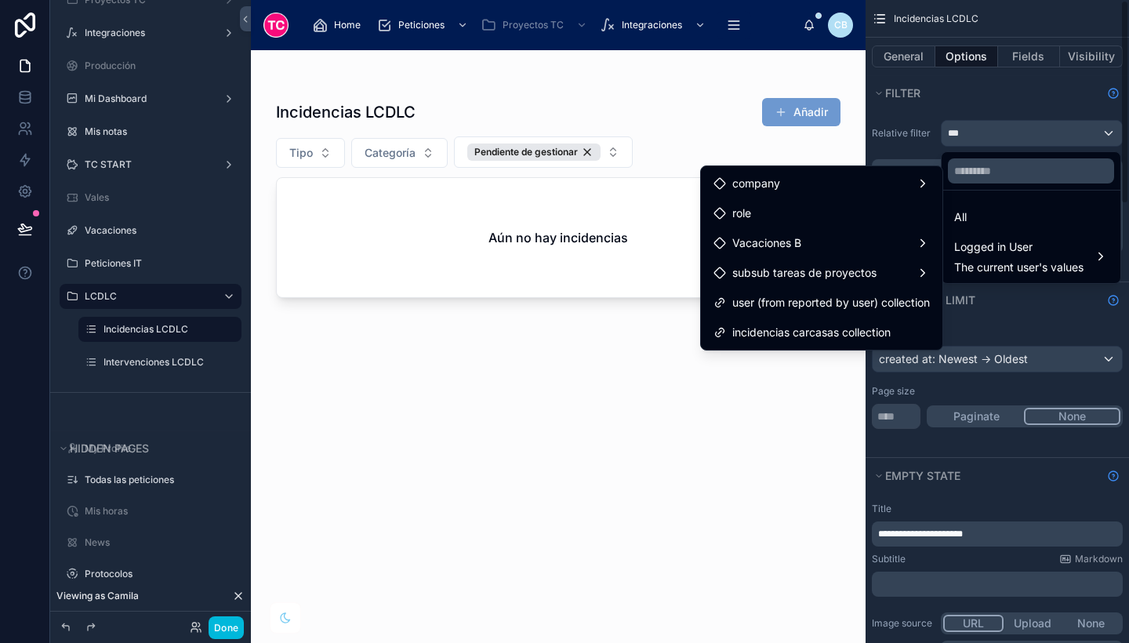
click at [1096, 117] on div "scrollable content" at bounding box center [564, 321] width 1129 height 643
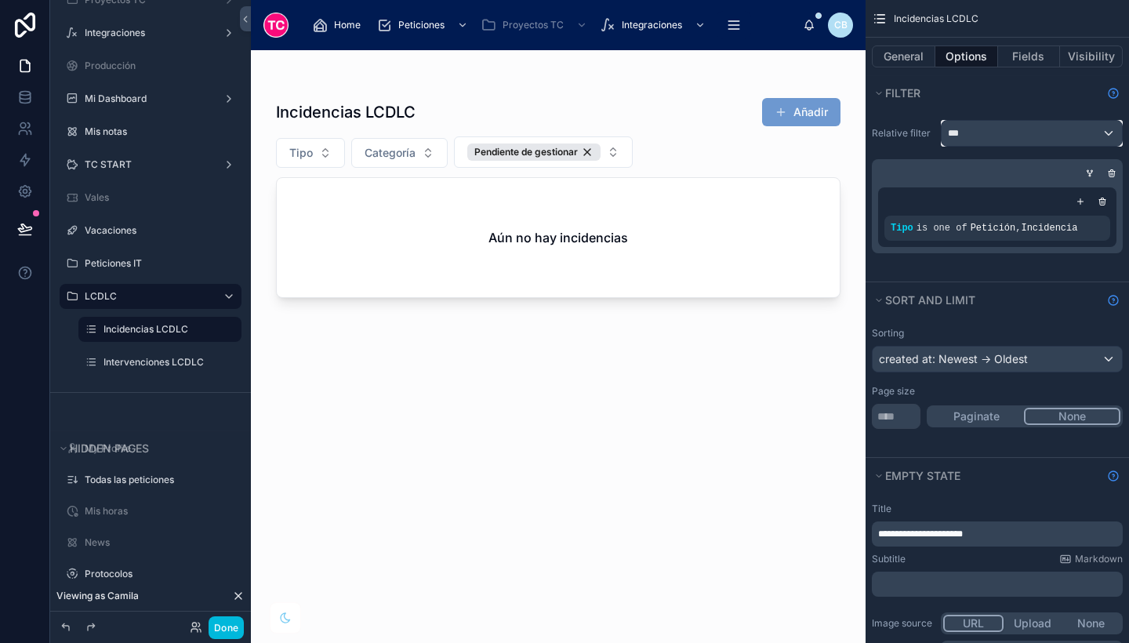
click at [1064, 135] on div "***" at bounding box center [1032, 133] width 180 height 25
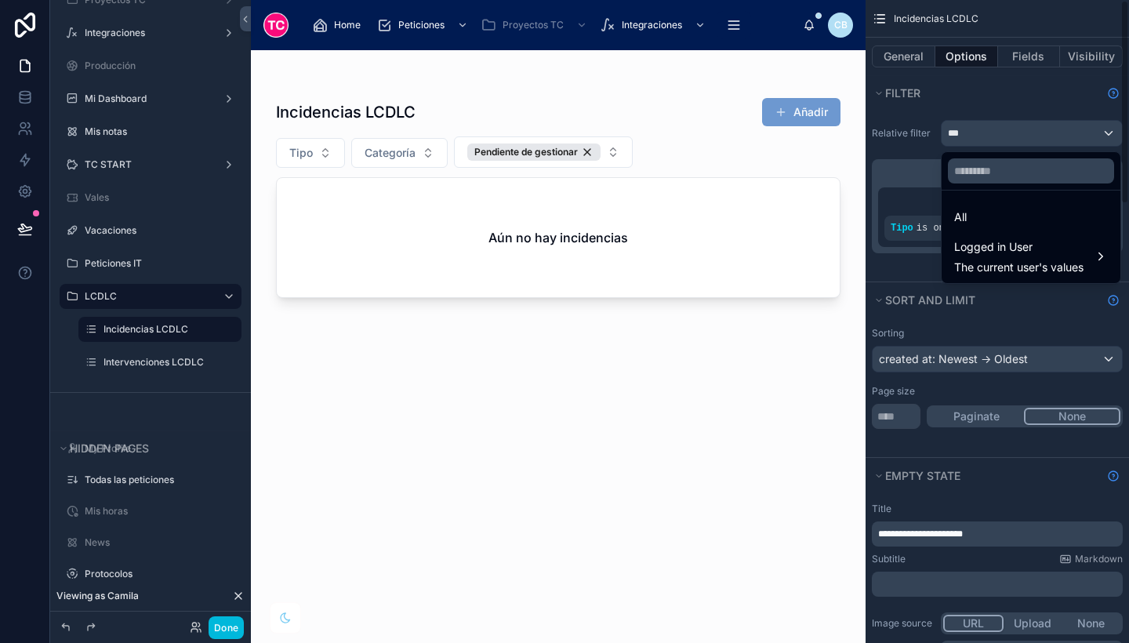
click at [964, 294] on div "scrollable content" at bounding box center [564, 321] width 1129 height 643
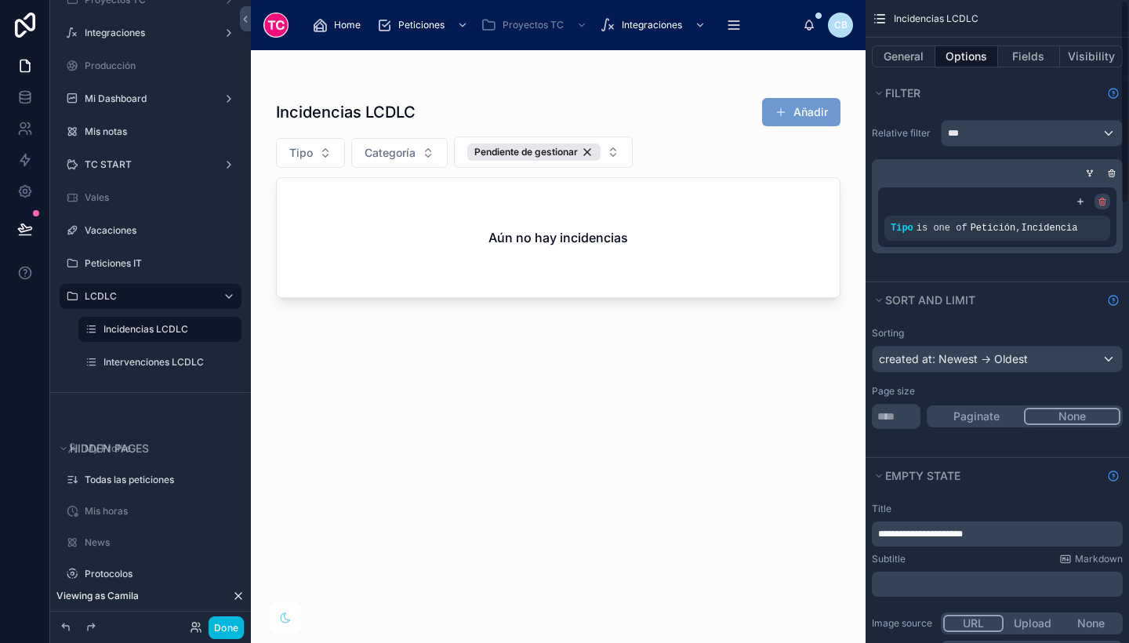
click at [1103, 202] on icon "scrollable content" at bounding box center [1103, 203] width 0 height 2
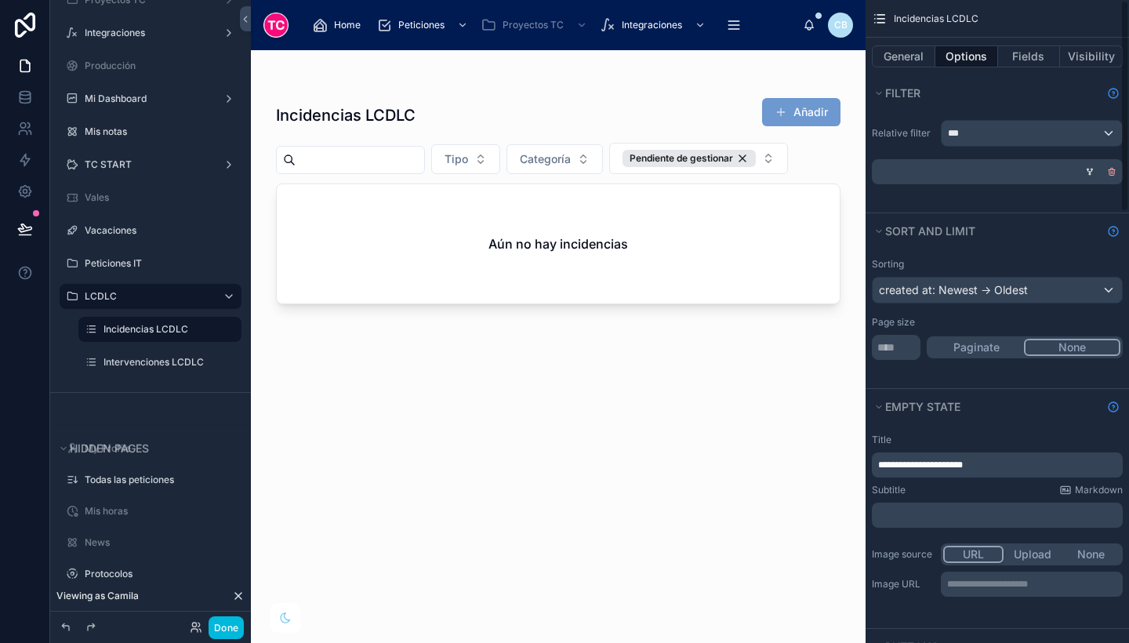
click at [1113, 172] on icon "scrollable content" at bounding box center [1113, 173] width 0 height 2
click at [905, 170] on span "AND" at bounding box center [905, 171] width 17 height 13
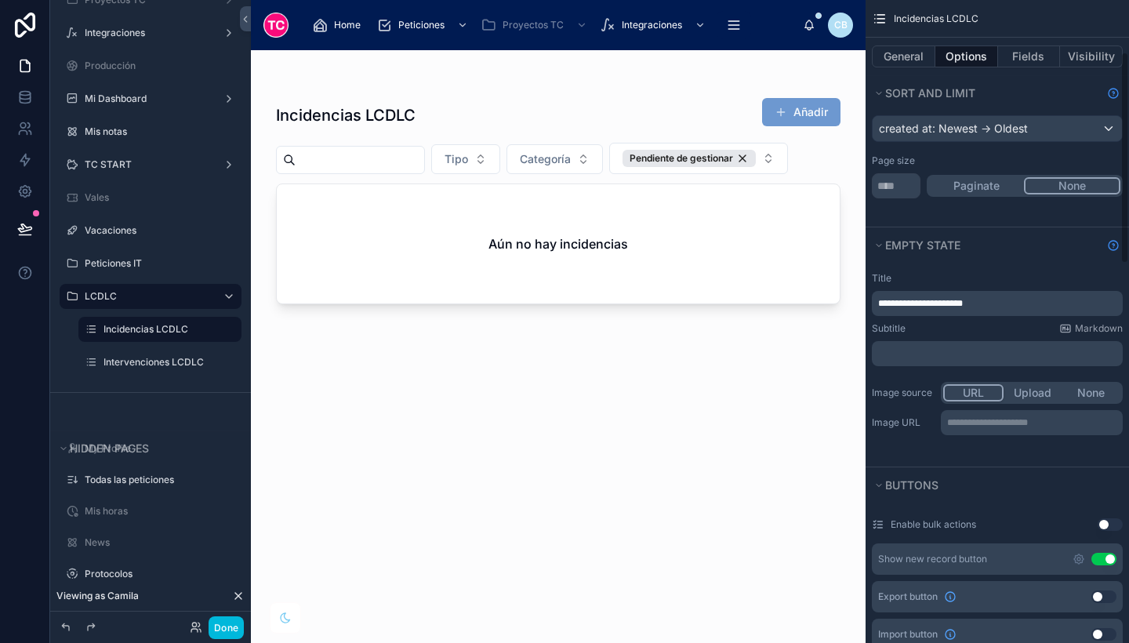
scroll to position [156, 0]
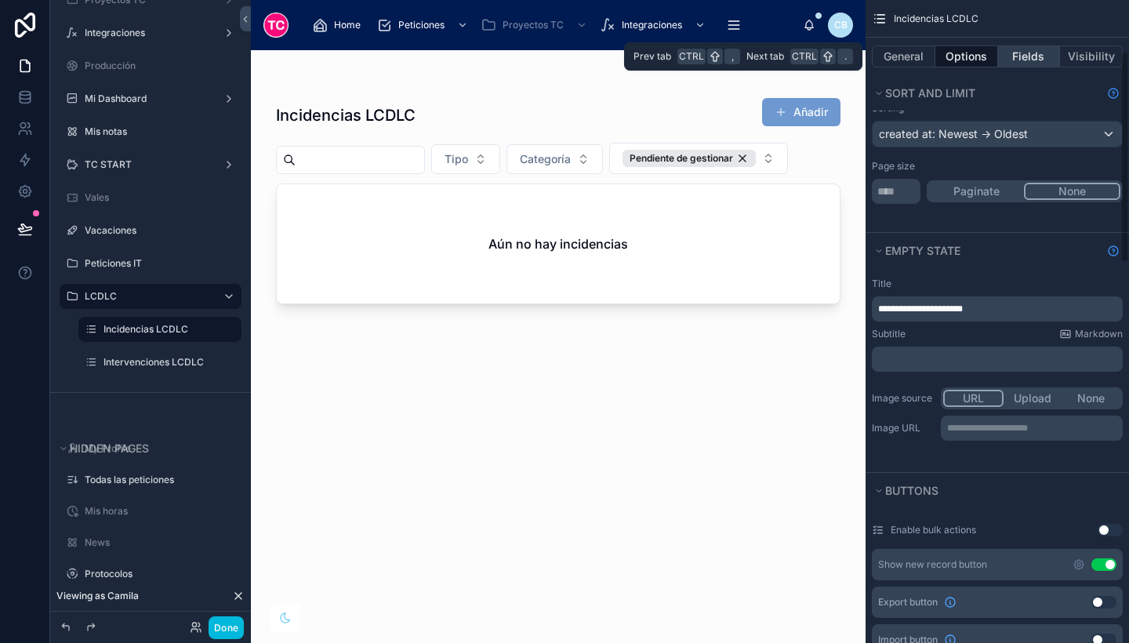
click at [1014, 61] on button "Fields" at bounding box center [1029, 56] width 63 height 22
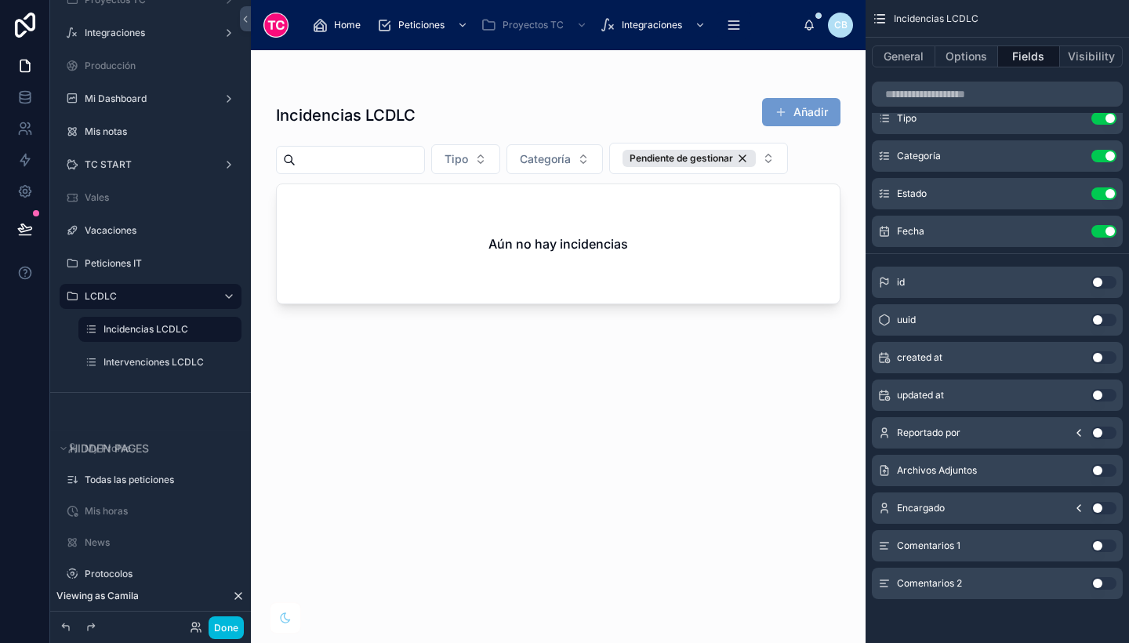
click at [0, 0] on icon "scrollable content" at bounding box center [0, 0] width 0 height 0
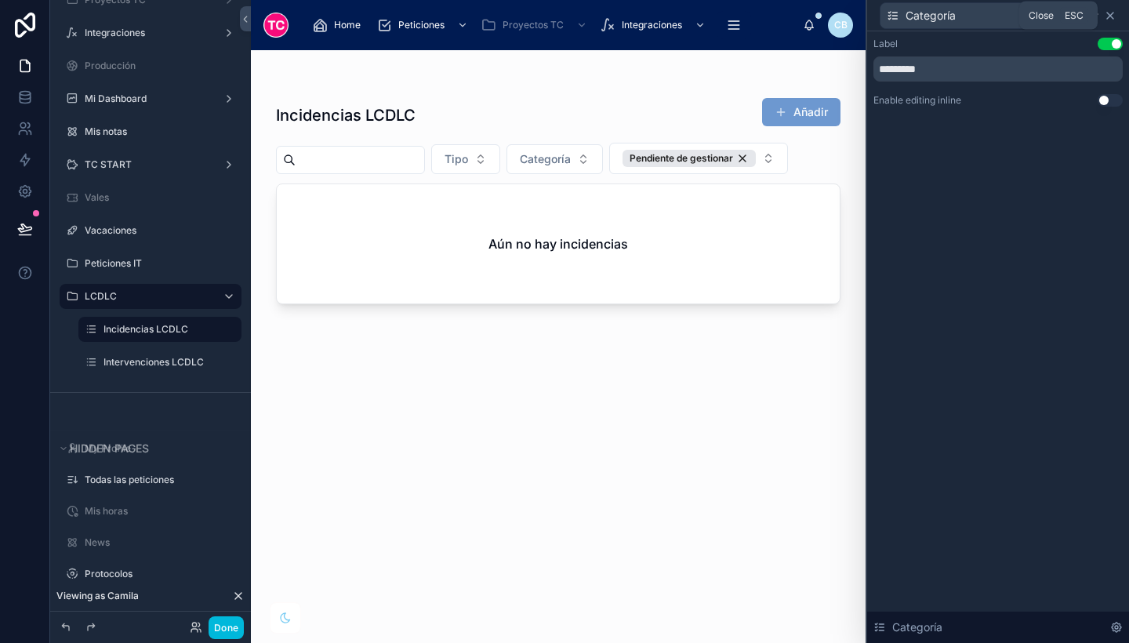
click at [1110, 15] on icon at bounding box center [1110, 16] width 6 height 6
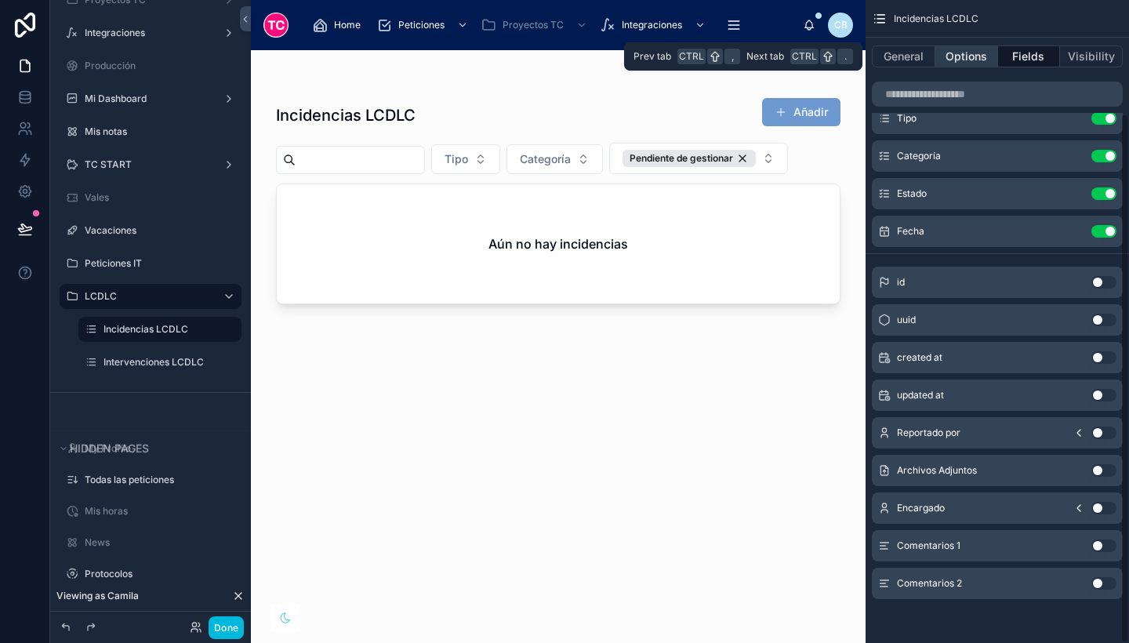
click at [958, 57] on button "Options" at bounding box center [966, 56] width 63 height 22
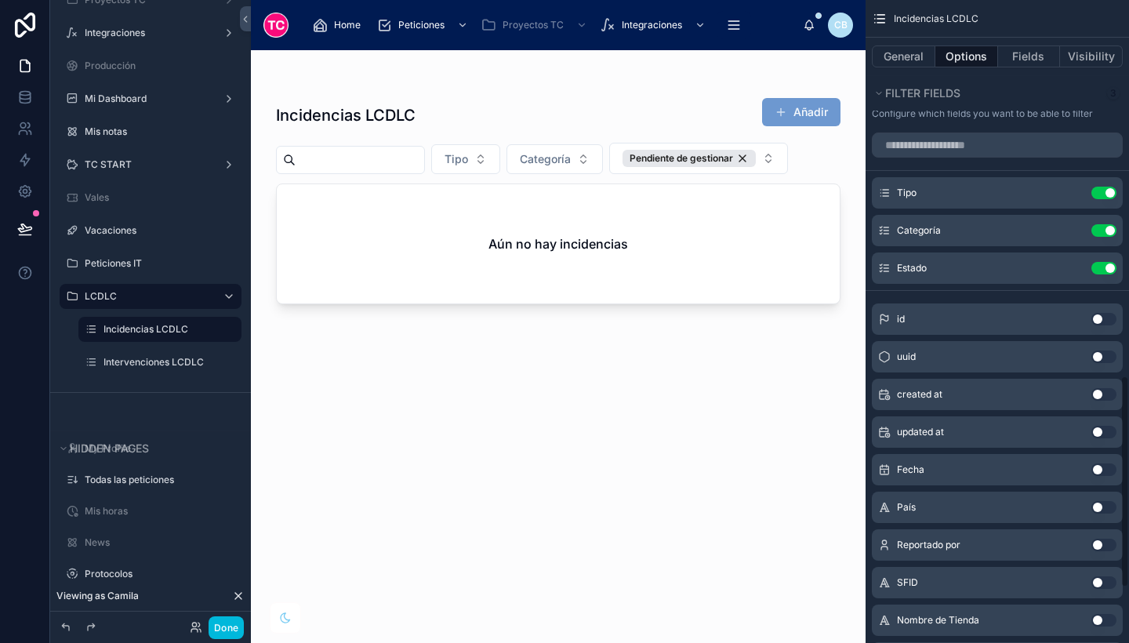
scroll to position [1136, 0]
click at [0, 0] on icon "scrollable content" at bounding box center [0, 0] width 0 height 0
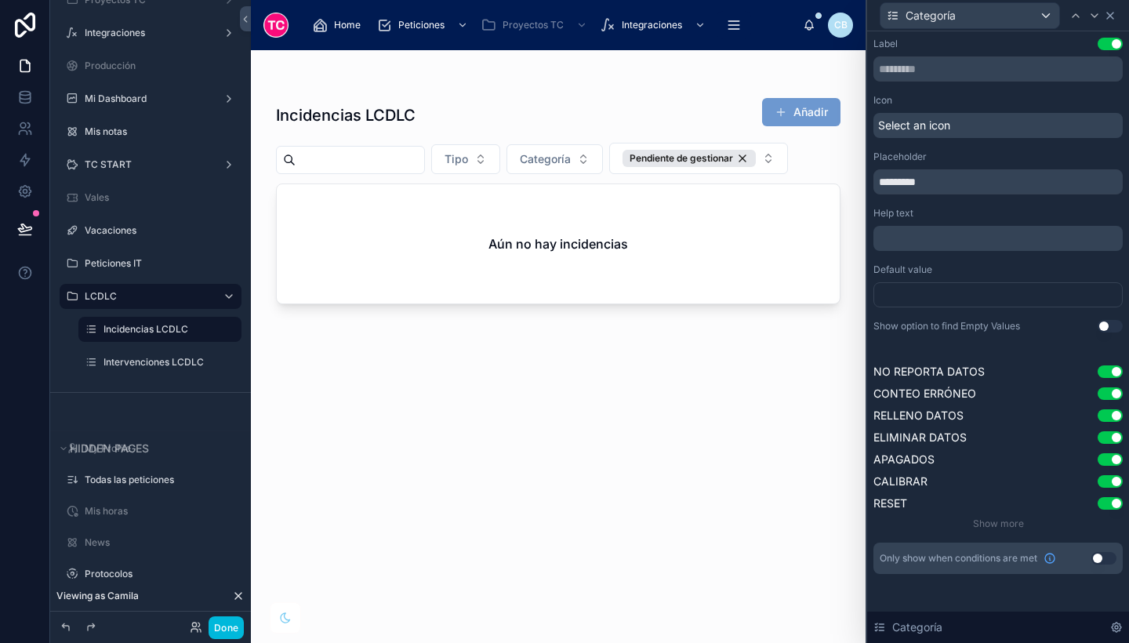
click at [1108, 19] on div "Categoría" at bounding box center [998, 15] width 249 height 31
click at [1108, 19] on icon at bounding box center [1110, 15] width 13 height 13
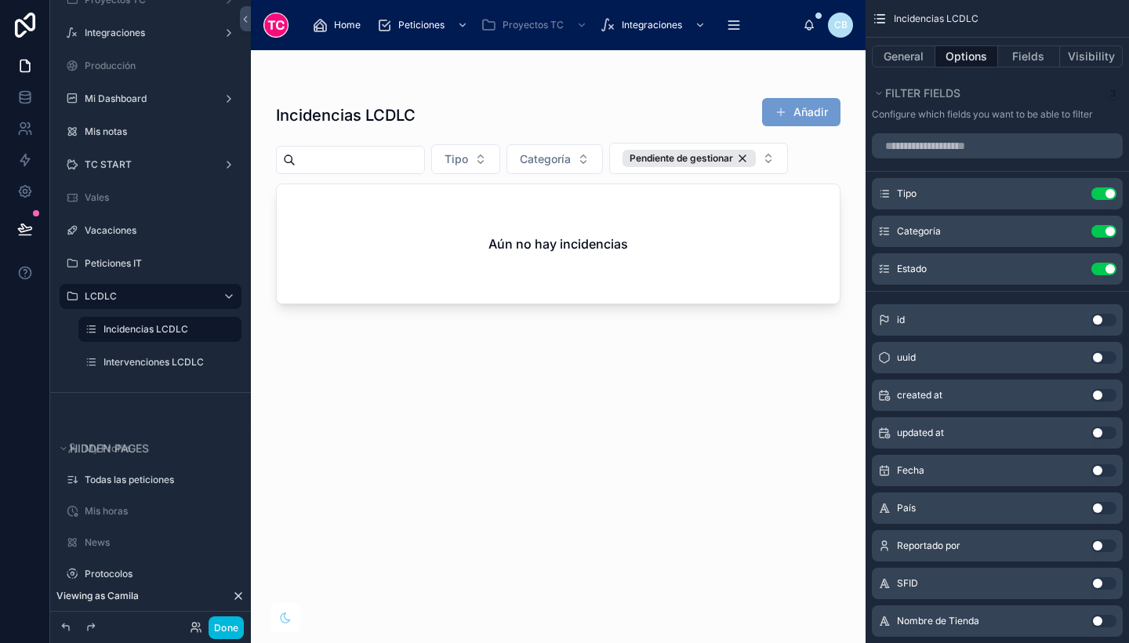
click at [0, 0] on icon "scrollable content" at bounding box center [0, 0] width 0 height 0
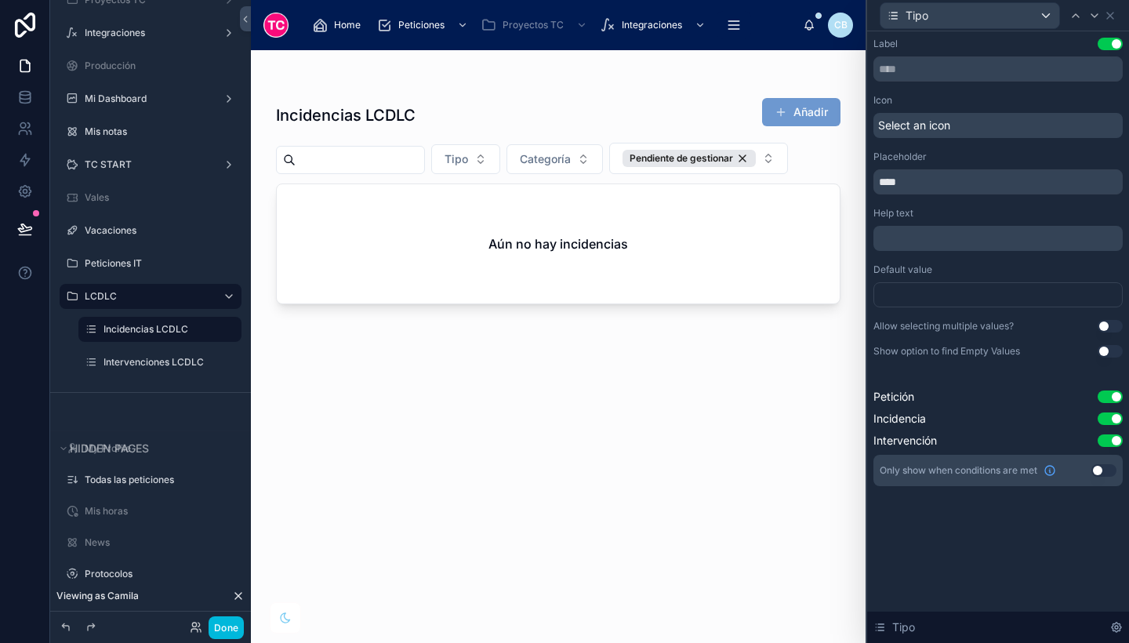
click at [1107, 323] on button "Use setting" at bounding box center [1110, 326] width 25 height 13
click at [974, 290] on div at bounding box center [998, 294] width 249 height 25
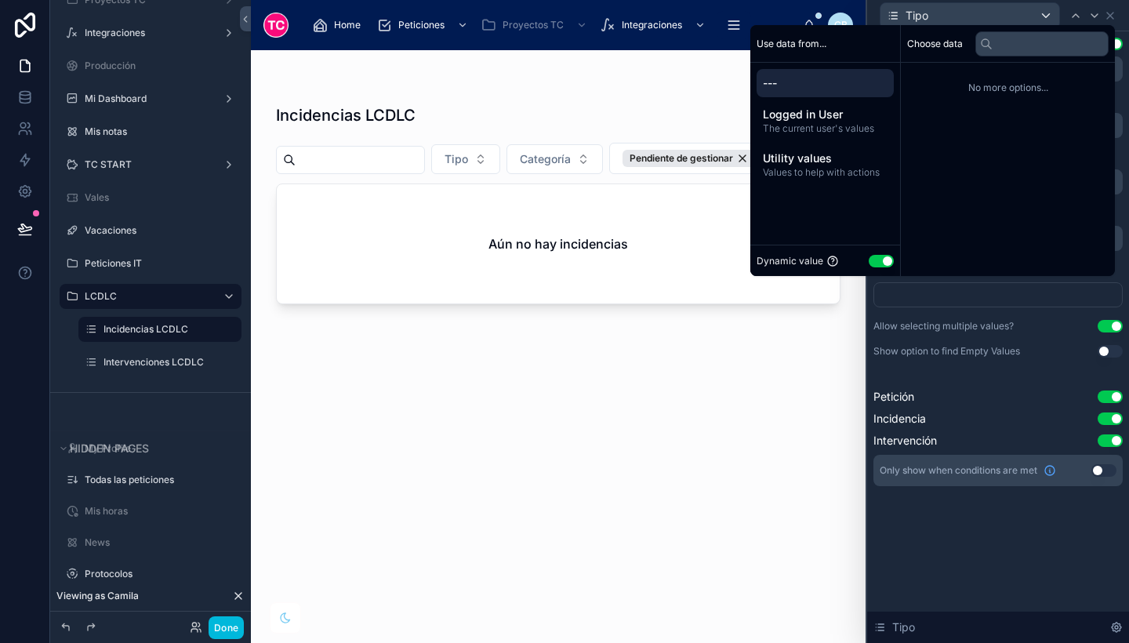
click at [876, 263] on button "Use setting" at bounding box center [881, 261] width 25 height 13
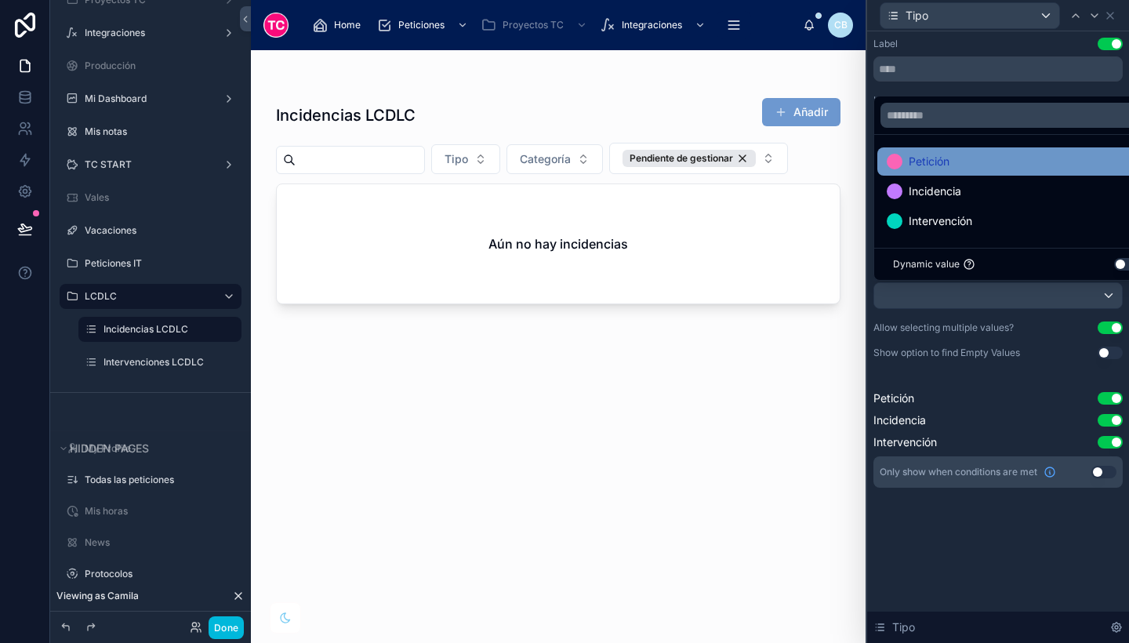
click at [948, 169] on span "Petición" at bounding box center [929, 161] width 41 height 19
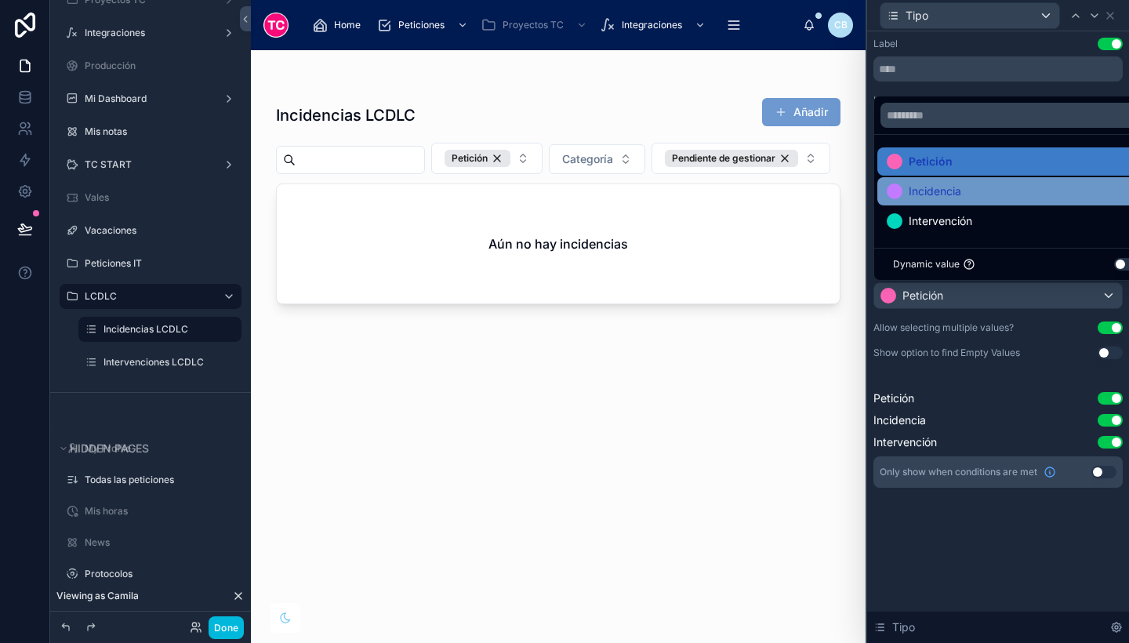
click at [993, 194] on div "Incidencia" at bounding box center [1016, 191] width 259 height 19
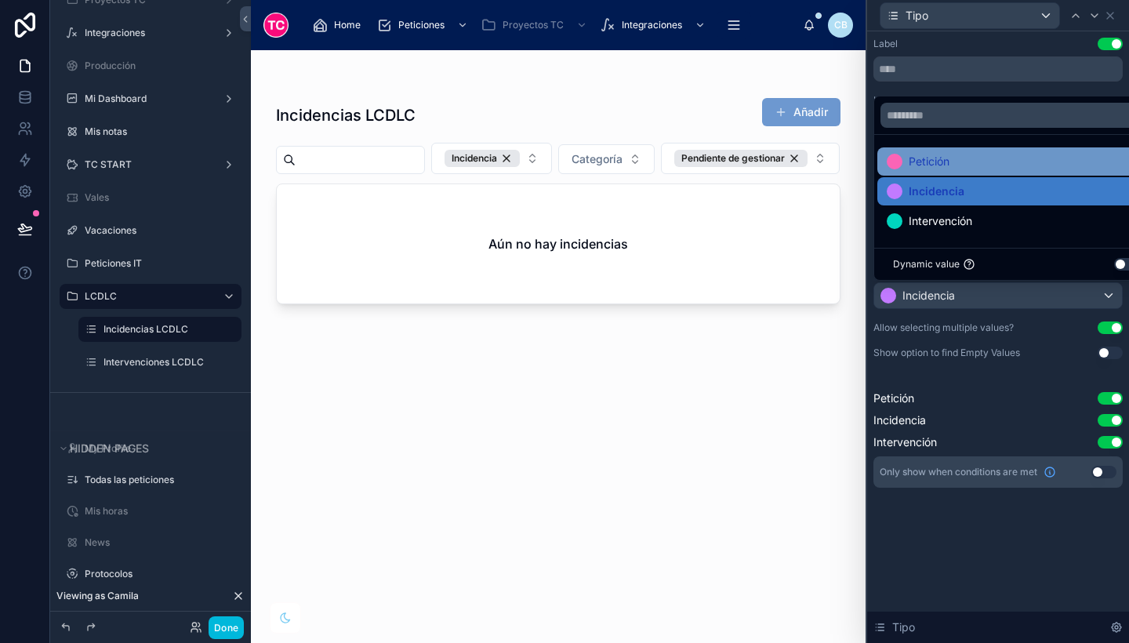
click at [990, 161] on div "Petición" at bounding box center [1016, 161] width 259 height 19
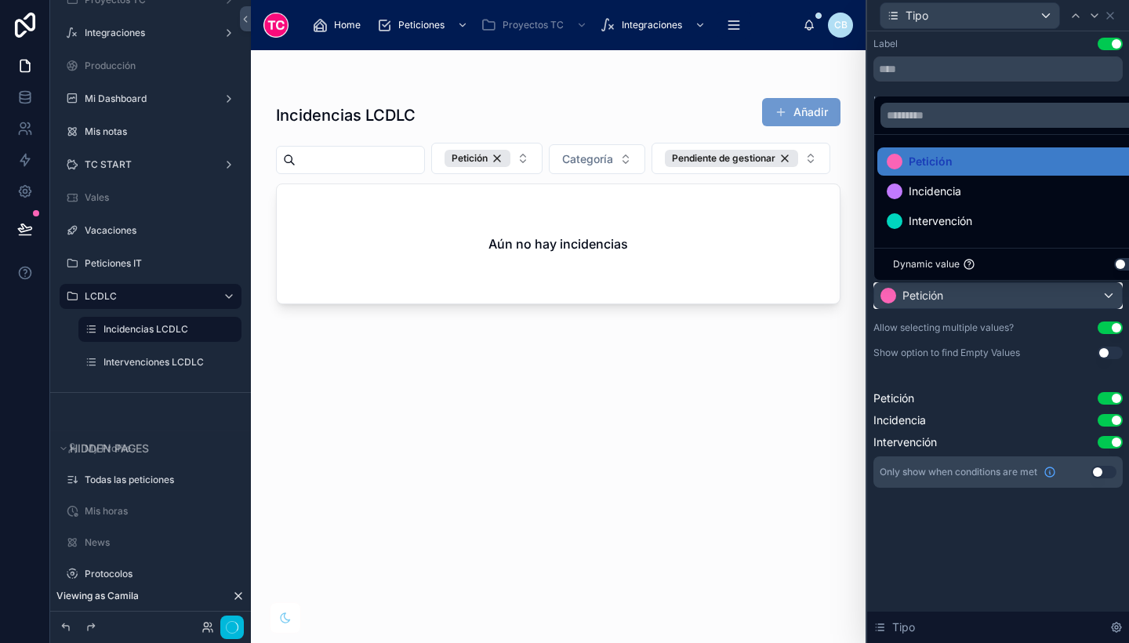
click at [1105, 293] on div "Petición" at bounding box center [998, 295] width 248 height 25
click at [1051, 292] on div at bounding box center [998, 321] width 262 height 643
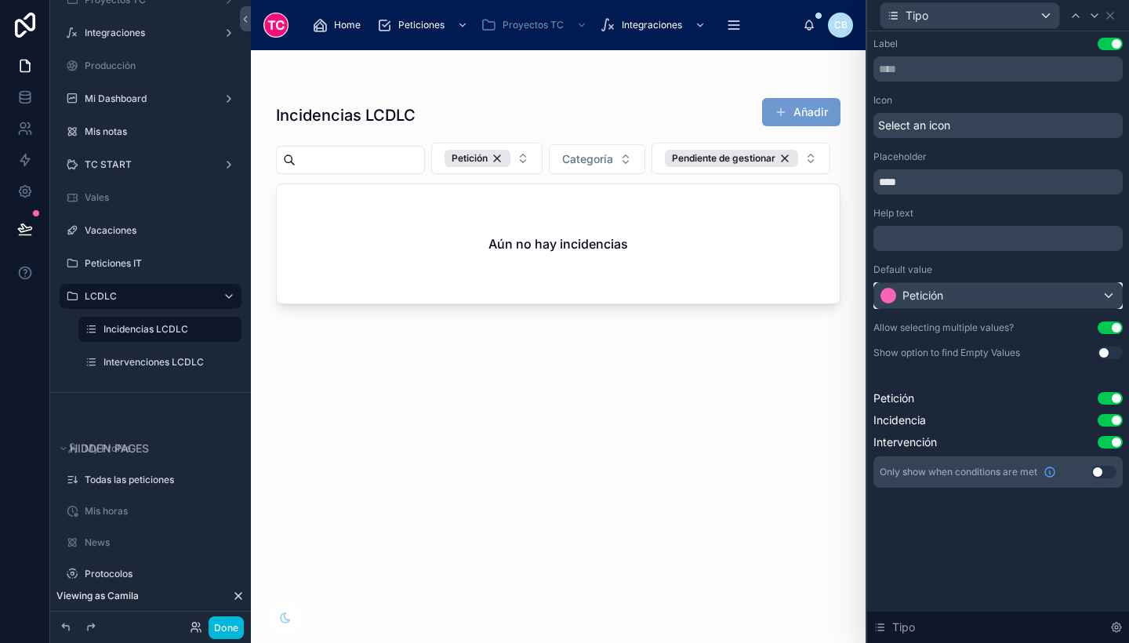
click at [1111, 303] on div "Petición" at bounding box center [998, 295] width 248 height 25
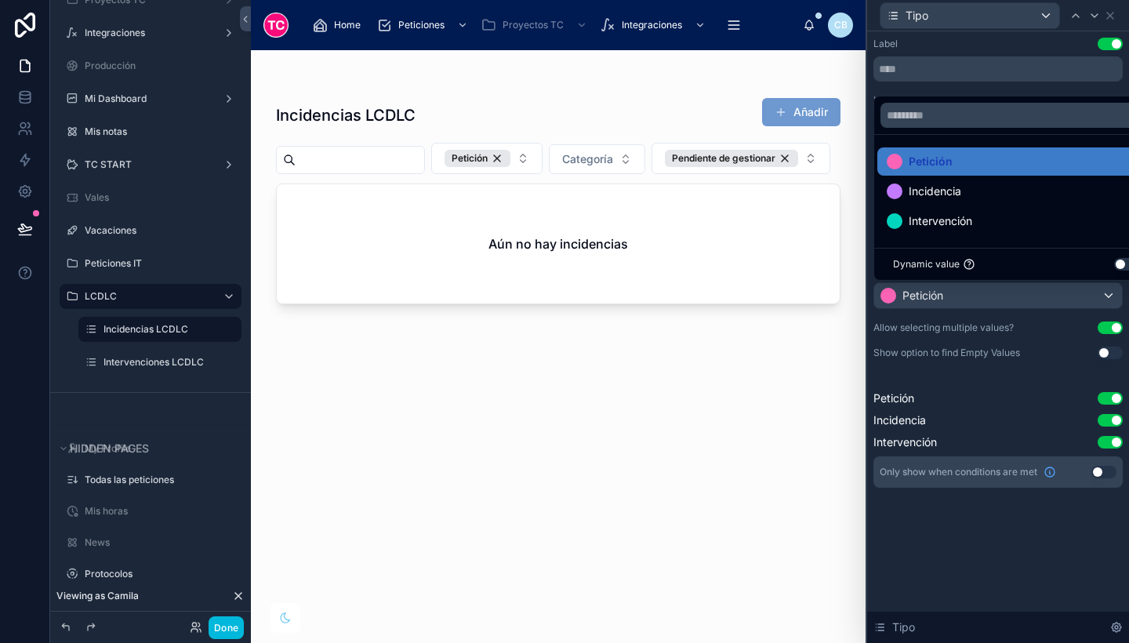
click at [1012, 415] on div at bounding box center [998, 321] width 262 height 643
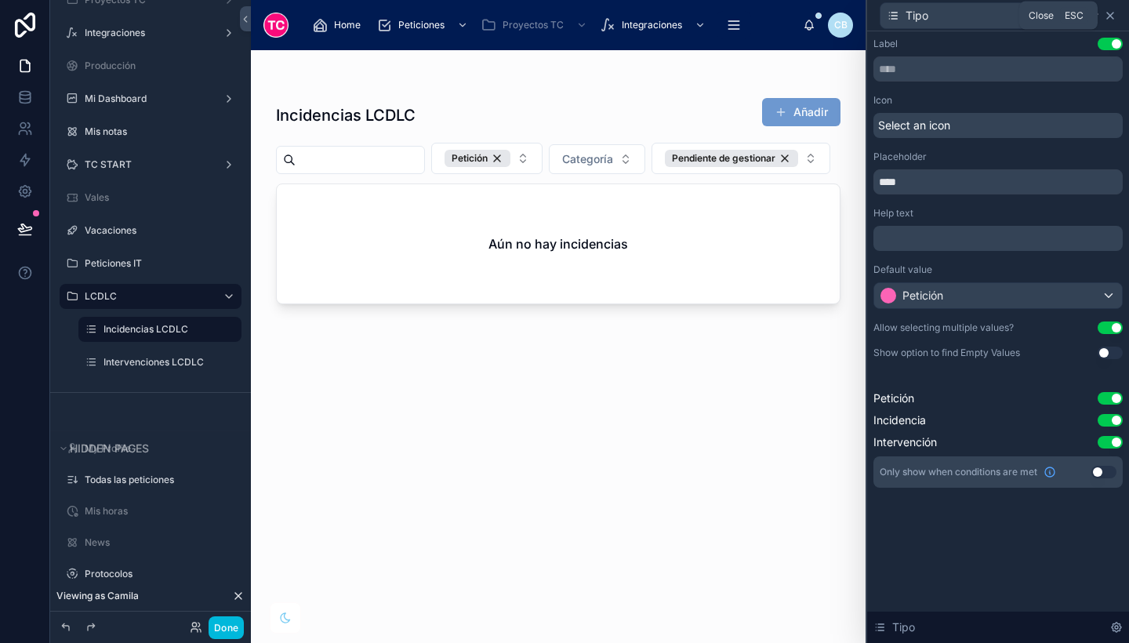
click at [1108, 18] on icon at bounding box center [1110, 16] width 6 height 6
